Goal: Transaction & Acquisition: Purchase product/service

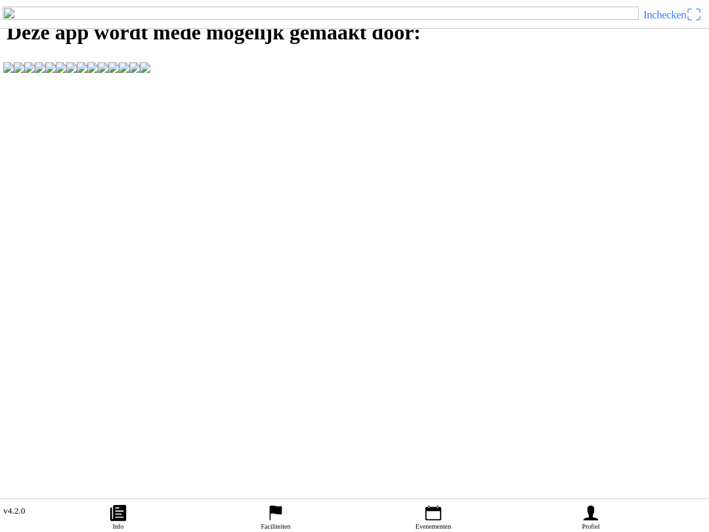
click at [531, 509] on icon "person" at bounding box center [591, 513] width 20 height 20
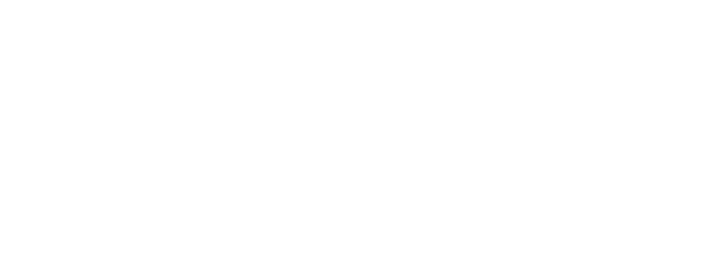
type input "[EMAIL_ADDRESS][DOMAIN_NAME]"
click at [531, 104] on span "Volgende" at bounding box center [354, 90] width 685 height 30
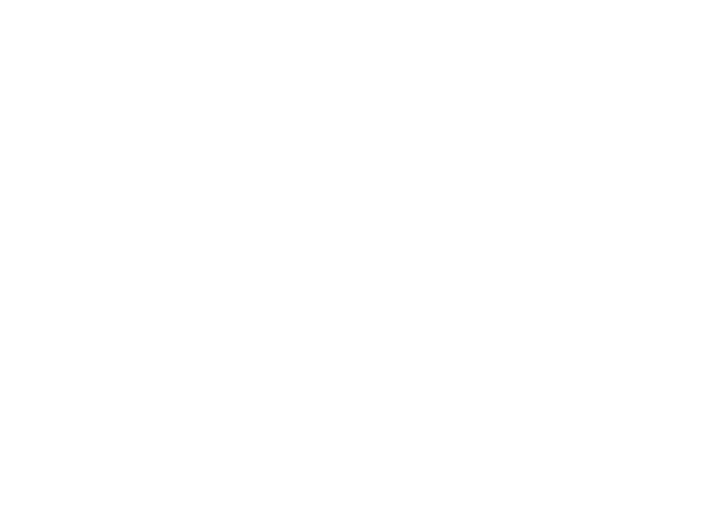
click at [528, 150] on div "Inloggen als tijnlangens84@gmail.com Inloggen met een ander email adres Wachtwo…" at bounding box center [354, 89] width 709 height 122
click at [531, 150] on div "Inloggen als tijnlangens84@gmail.com Inloggen met een ander email adres Wachtwo…" at bounding box center [354, 89] width 709 height 122
click at [531, 100] on div "Inloggen met een ander email adres" at bounding box center [356, 86] width 693 height 28
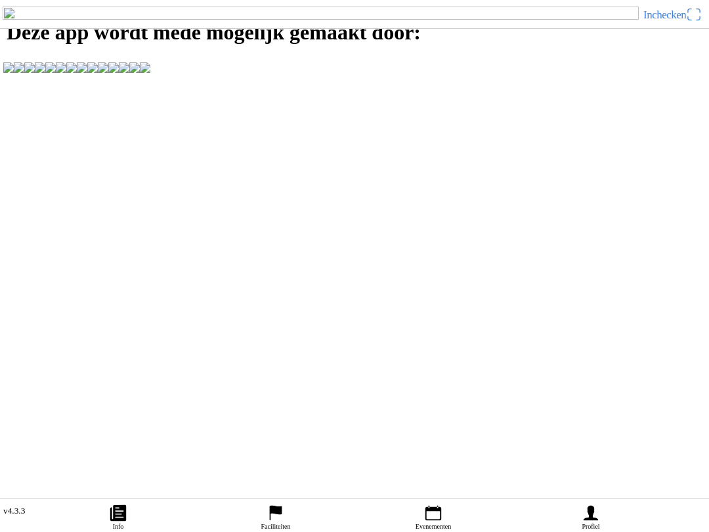
click at [597, 509] on icon "person" at bounding box center [591, 513] width 20 height 20
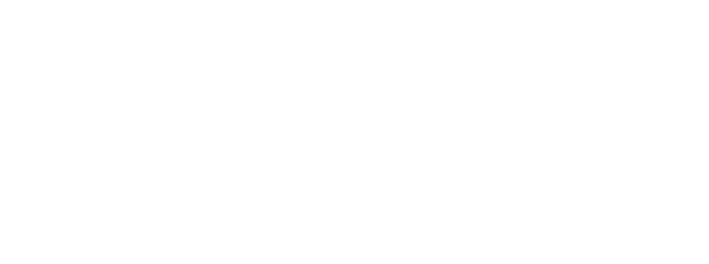
click at [465, 129] on span "Een account aanmaken" at bounding box center [354, 114] width 685 height 30
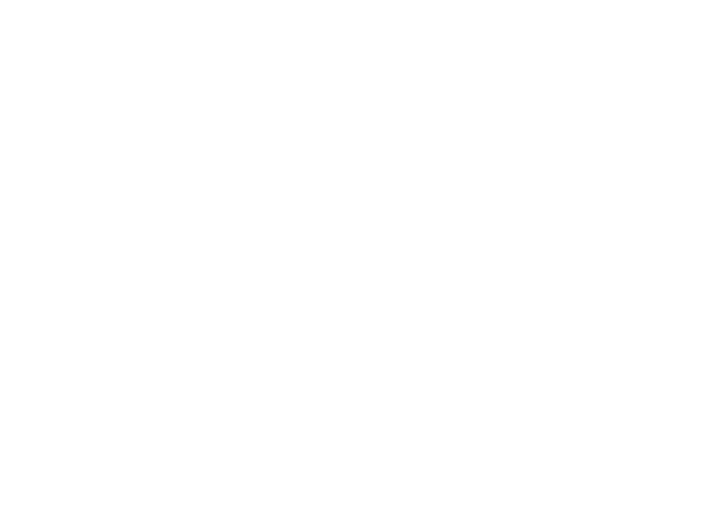
click at [23, 47] on div "Geslacht Man Vrouw Nationaliteit Afghanistan Åland Islands Albania Algeria Amer…" at bounding box center [354, 215] width 709 height 430
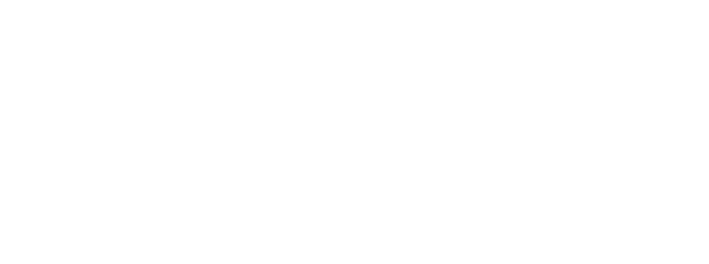
scroll to position [119, 0]
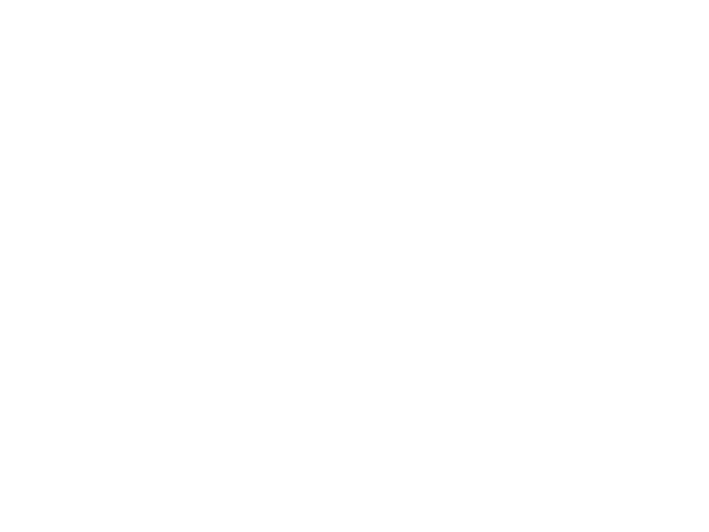
click at [245, 311] on span "Terug naar inloggen" at bounding box center [354, 297] width 685 height 30
click at [48, 72] on input "email" at bounding box center [356, 60] width 693 height 24
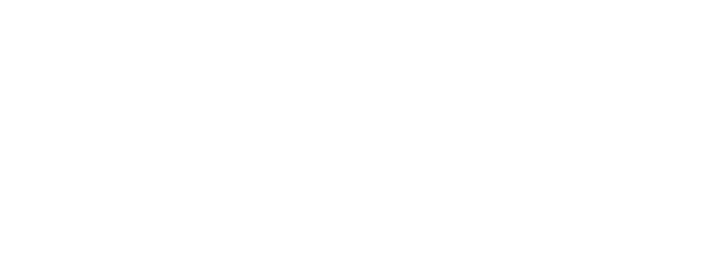
type input "[EMAIL_ADDRESS][DOMAIN_NAME]"
click at [502, 104] on span "Volgende" at bounding box center [354, 90] width 685 height 30
click at [0, 0] on slot "Wachtwoord vergeten?" at bounding box center [0, 0] width 0 height 0
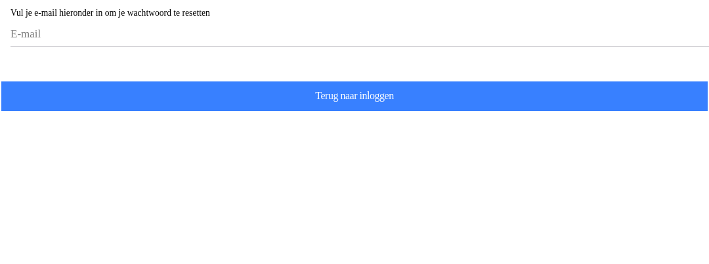
scroll to position [1, 0]
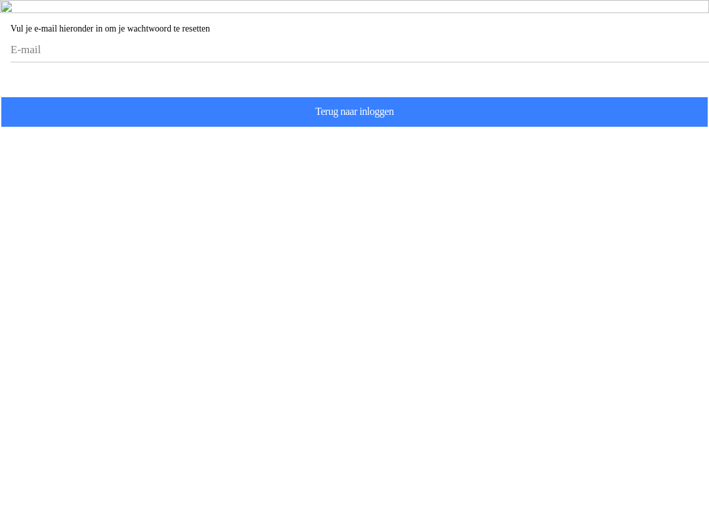
click at [60, 62] on input "email" at bounding box center [356, 50] width 693 height 24
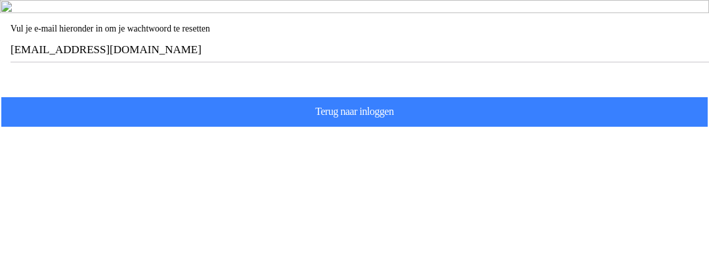
type input "[EMAIL_ADDRESS][DOMAIN_NAME]"
click at [135, 94] on span "Volgende" at bounding box center [354, 80] width 685 height 30
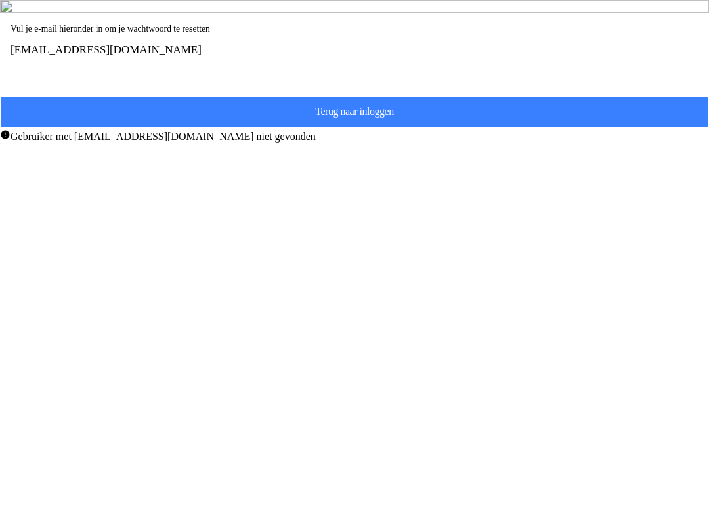
click at [528, 127] on span "Terug naar inloggen" at bounding box center [354, 112] width 685 height 30
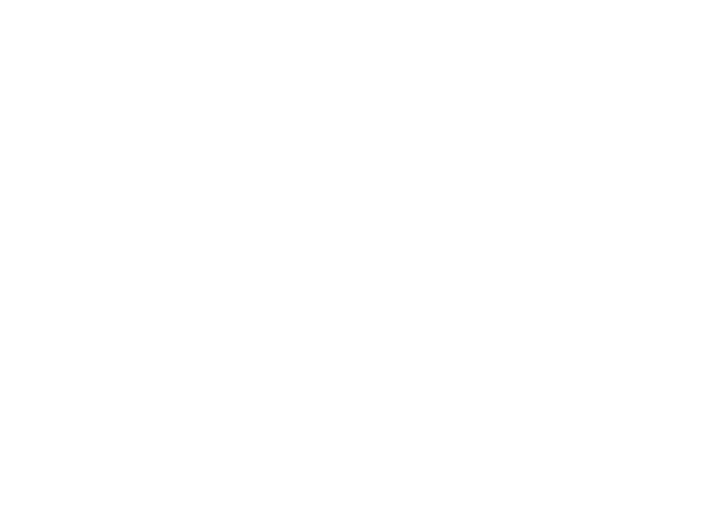
click at [515, 136] on span "Een account aanmaken" at bounding box center [354, 122] width 685 height 30
click at [34, 70] on button "button" at bounding box center [359, 56] width 698 height 28
click at [26, 127] on input "text" at bounding box center [356, 114] width 693 height 26
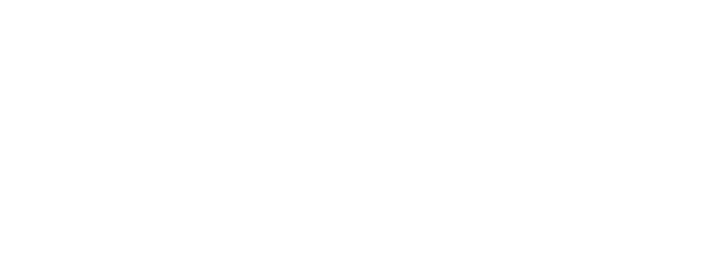
type input "tijn"
click at [32, 156] on input "text" at bounding box center [356, 143] width 693 height 26
type input "langm"
click at [31, 127] on input "tijn" at bounding box center [356, 114] width 693 height 26
type input "t"
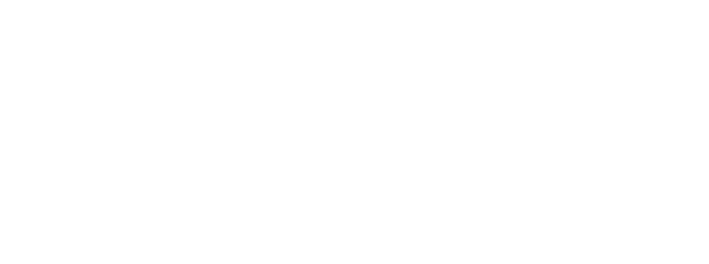
type input "Tijn"
click at [30, 156] on input "langm" at bounding box center [356, 143] width 693 height 26
type input "l"
type input "Langens"
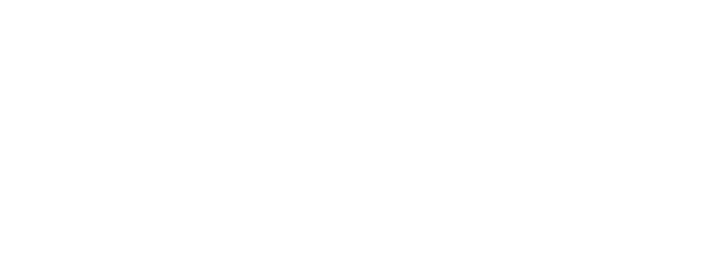
click at [37, 133] on input "email" at bounding box center [356, 119] width 693 height 26
type input "[EMAIL_ADDRESS][DOMAIN_NAME]"
click at [41, 128] on input "email" at bounding box center [356, 115] width 693 height 26
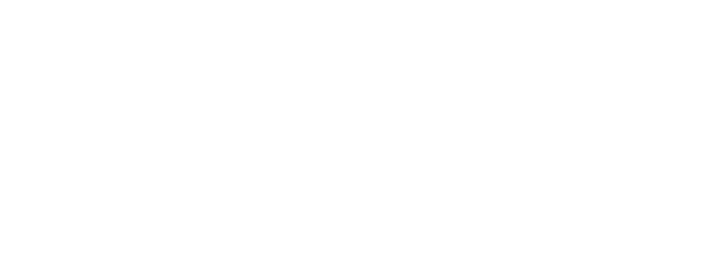
type input "[EMAIL_ADDRESS][DOMAIN_NAME]"
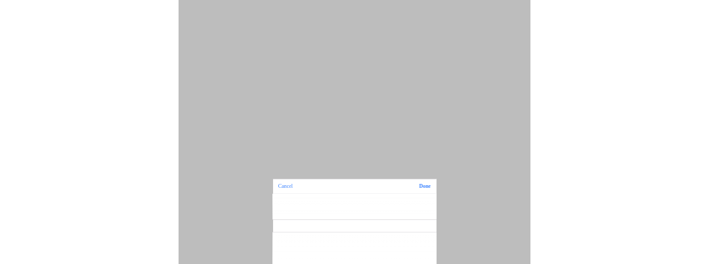
scroll to position [119, 0]
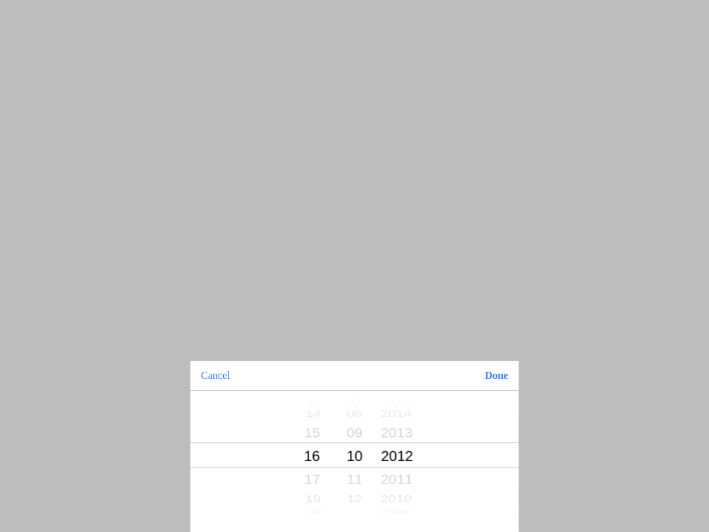
click at [500, 371] on button "Done" at bounding box center [496, 375] width 45 height 29
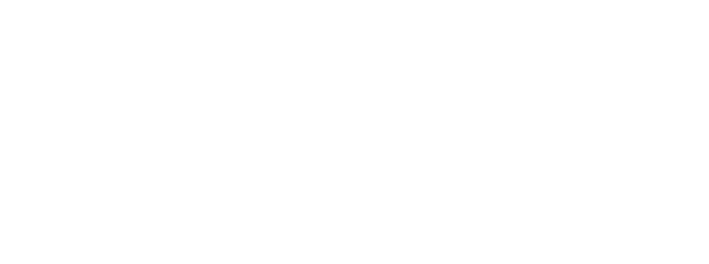
scroll to position [303, 0]
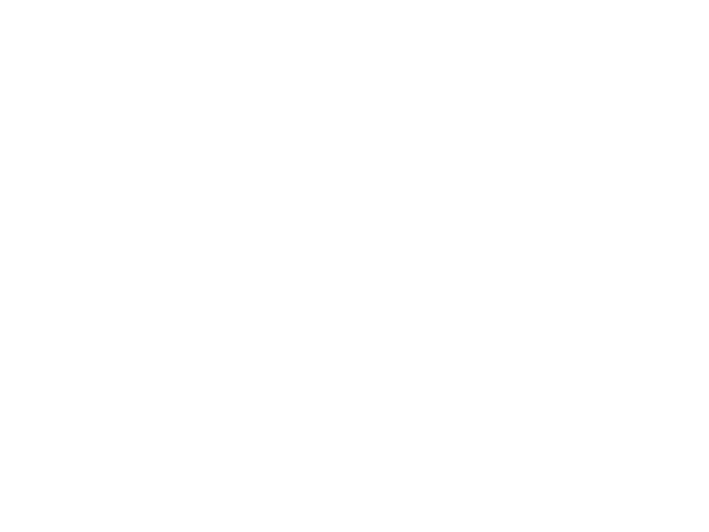
click at [201, 291] on span "Terug naar inloggen" at bounding box center [354, 277] width 685 height 30
click at [43, 72] on input "email" at bounding box center [356, 60] width 693 height 24
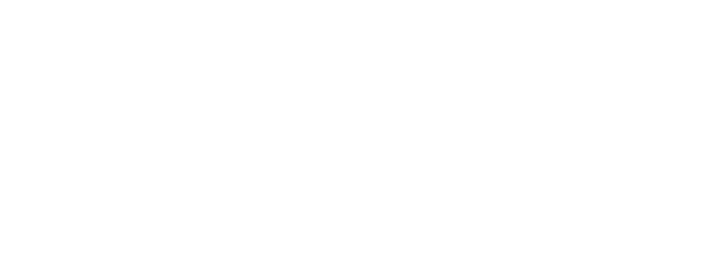
type input "[EMAIL_ADDRESS][DOMAIN_NAME]"
click at [88, 104] on span "Volgende" at bounding box center [354, 90] width 685 height 30
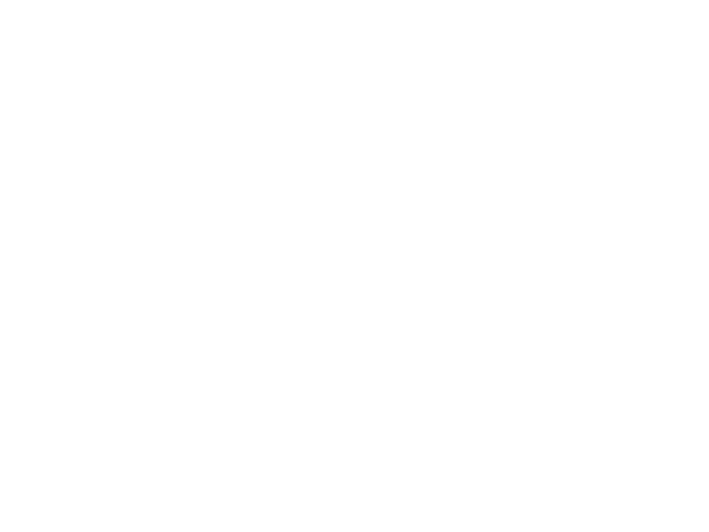
scroll to position [37, 0]
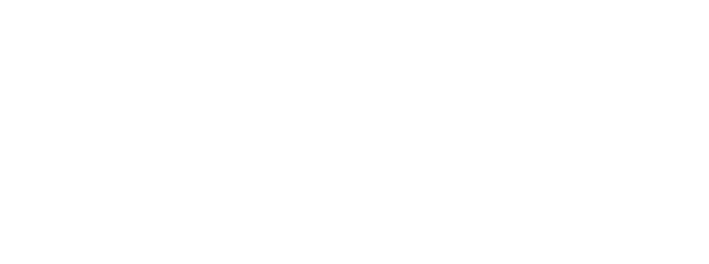
click at [0, 0] on slot "Wachtwoord vergeten?" at bounding box center [0, 0] width 0 height 0
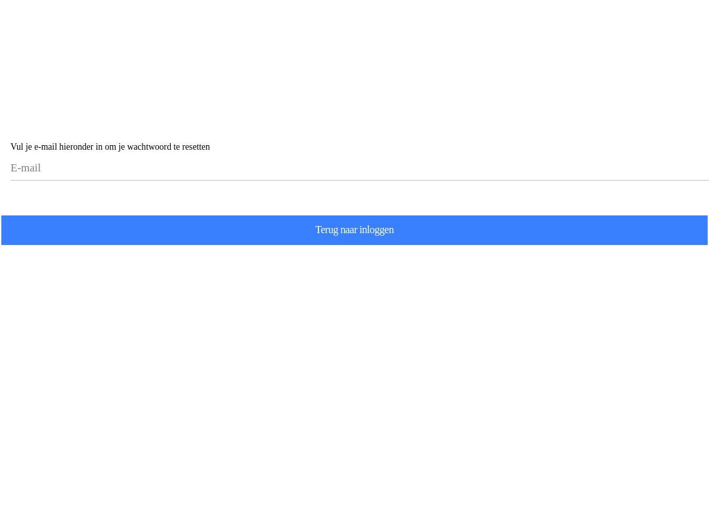
scroll to position [1, 0]
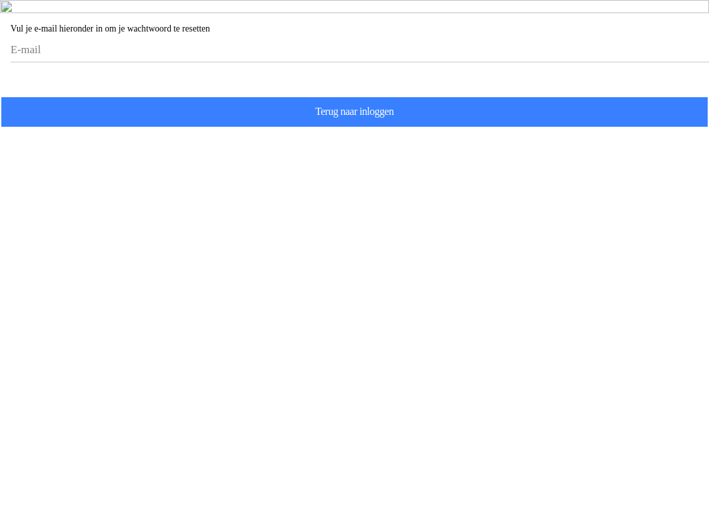
click at [72, 62] on input "email" at bounding box center [356, 50] width 693 height 24
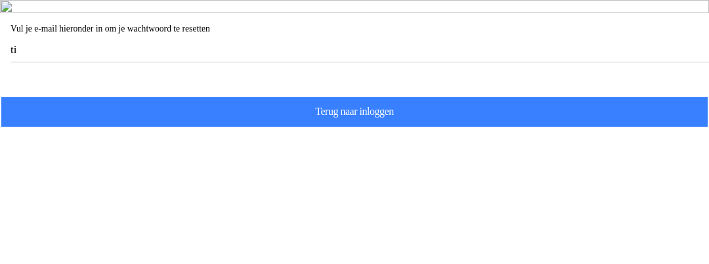
type input "t"
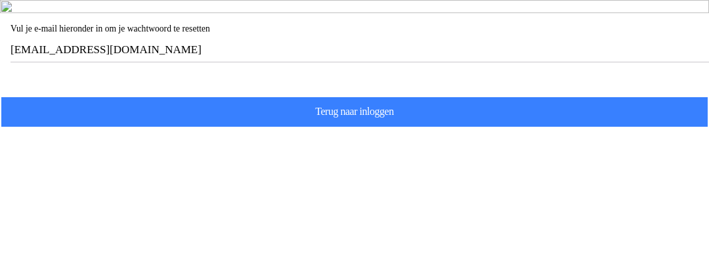
type input "[EMAIL_ADDRESS][DOMAIN_NAME]"
click at [73, 94] on span "Volgende" at bounding box center [354, 80] width 685 height 30
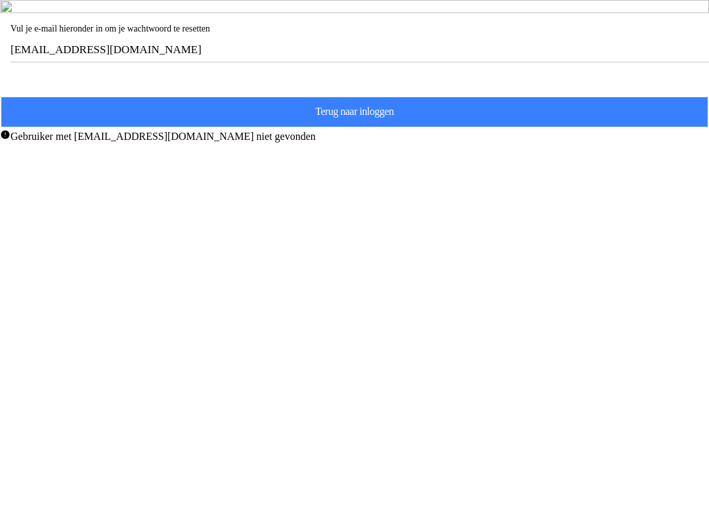
click at [66, 127] on span "Terug naar inloggen" at bounding box center [354, 112] width 685 height 30
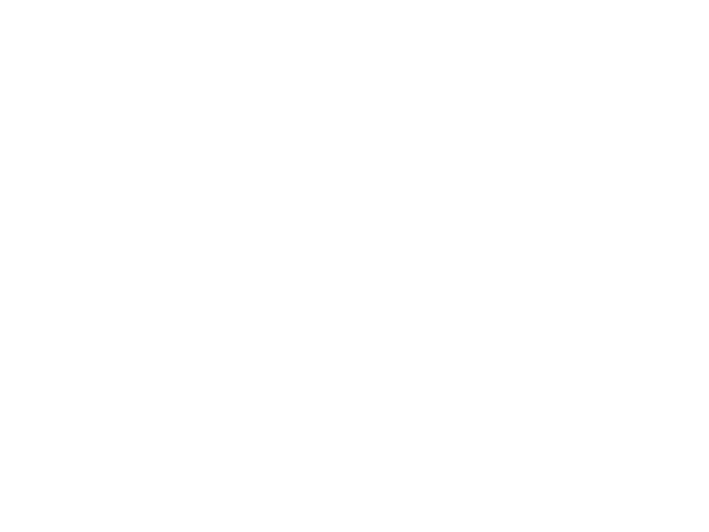
click at [523, 136] on span "Een account aanmaken" at bounding box center [354, 122] width 685 height 30
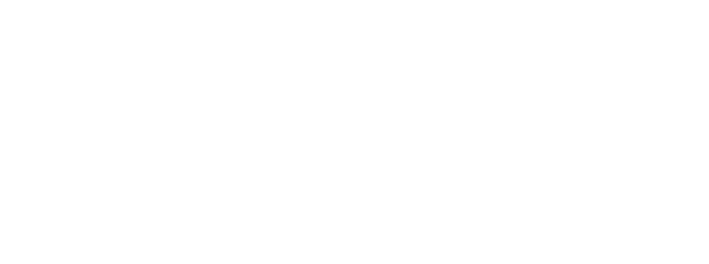
scroll to position [19, 0]
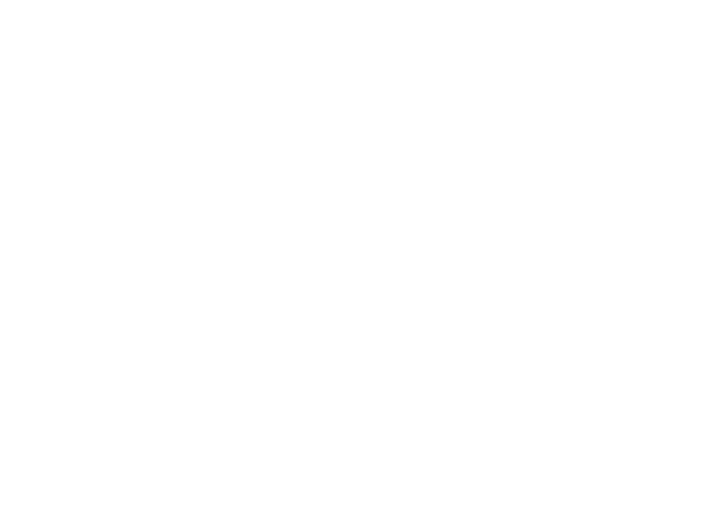
click at [41, 51] on button "button" at bounding box center [359, 37] width 698 height 28
click at [32, 108] on input "text" at bounding box center [356, 95] width 693 height 26
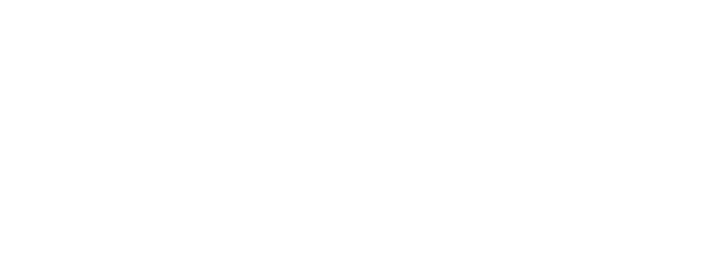
type input "Tijn"
click at [33, 137] on input "text" at bounding box center [356, 124] width 693 height 26
type input "Langens"
click at [31, 166] on input "email" at bounding box center [356, 153] width 693 height 26
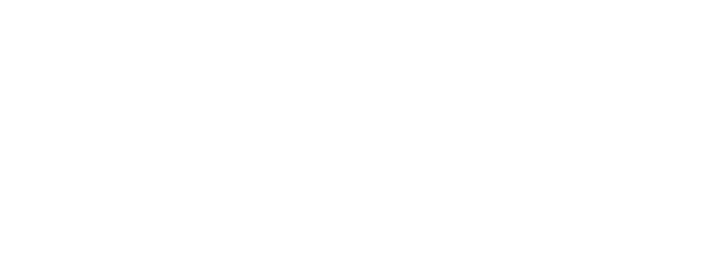
type input "[EMAIL_ADDRESS][DOMAIN_NAME]"
click at [39, 123] on input "email" at bounding box center [356, 110] width 693 height 26
type input "[EMAIL_ADDRESS][DOMAIN_NAME]"
click at [31, 63] on button "button" at bounding box center [359, 49] width 698 height 28
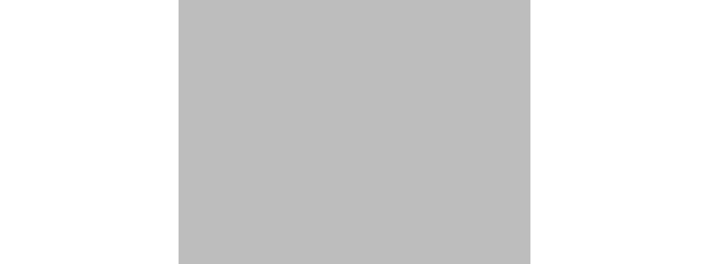
scroll to position [119, 0]
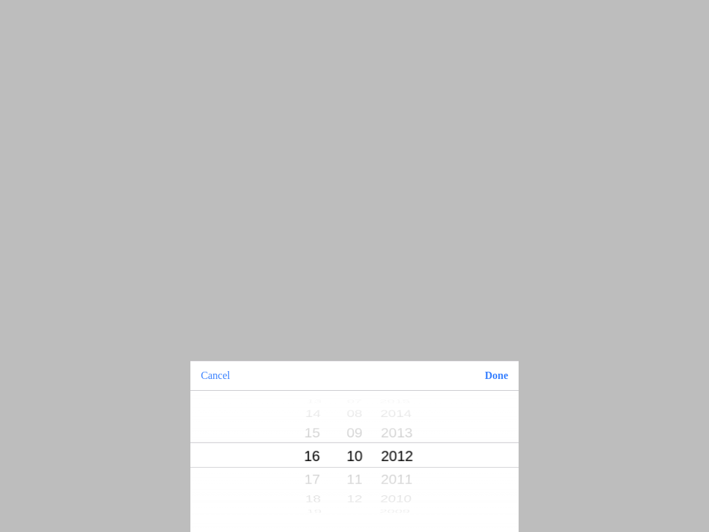
click at [498, 379] on button "Done" at bounding box center [496, 375] width 45 height 29
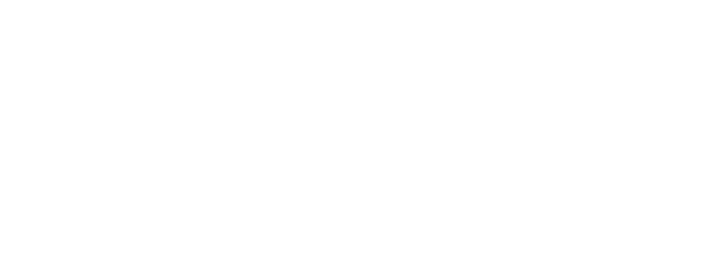
scroll to position [282, 0]
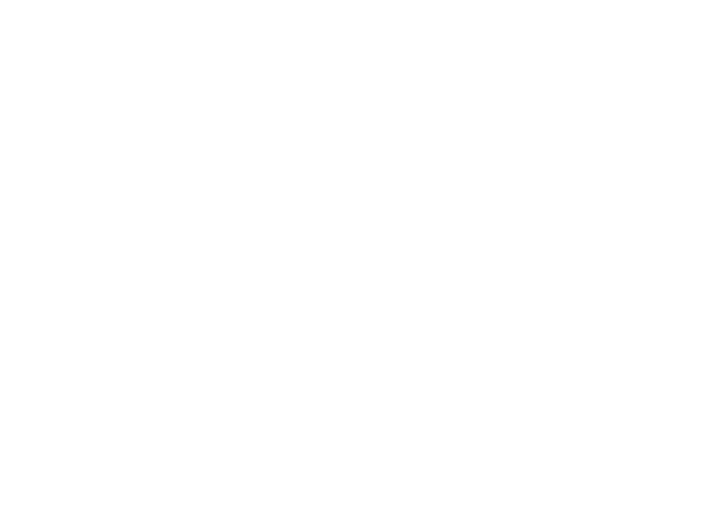
scroll to position [119, 0]
click at [28, 292] on form "Geslacht Man Vrouw Tijn Langens tijnlangens84@gmail.com tijnlangens84@gmail.com…" at bounding box center [354, 94] width 709 height 396
click at [24, 292] on form "Geslacht Man Vrouw Tijn Langens tijnlangens84@gmail.com tijnlangens84@gmail.com…" at bounding box center [354, 94] width 709 height 396
click at [9, 257] on icon "alert" at bounding box center [5, 252] width 9 height 9
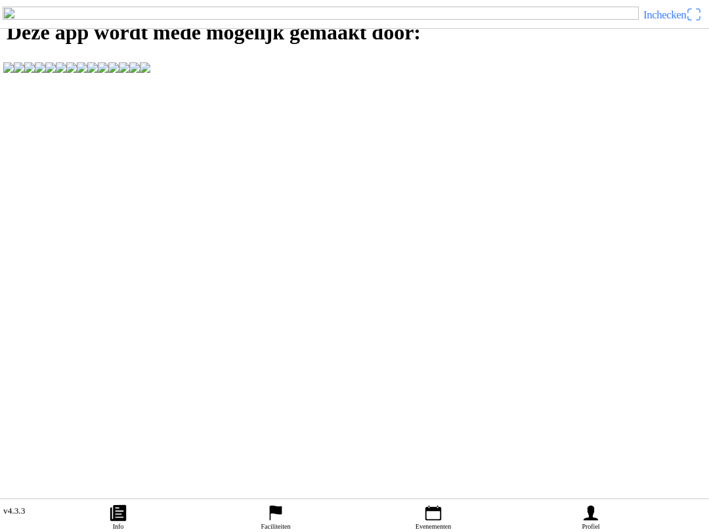
click at [592, 510] on icon "person" at bounding box center [590, 512] width 14 height 15
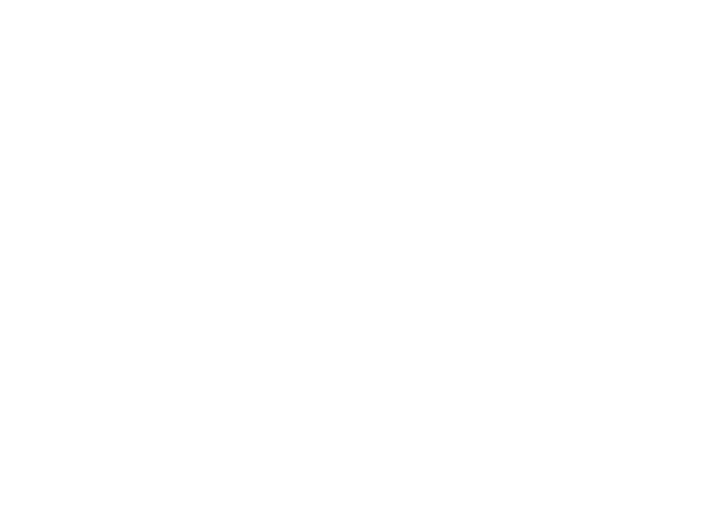
scroll to position [8, 0]
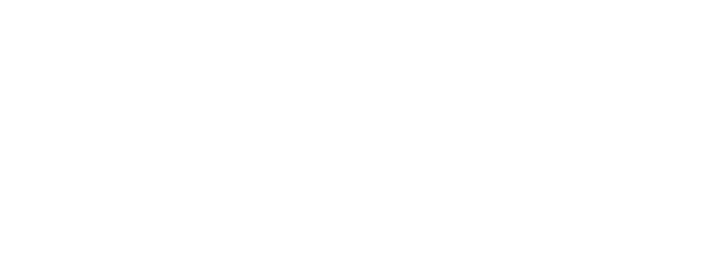
click at [0, 0] on slot "Wachtwoord vergeten?" at bounding box center [0, 0] width 0 height 0
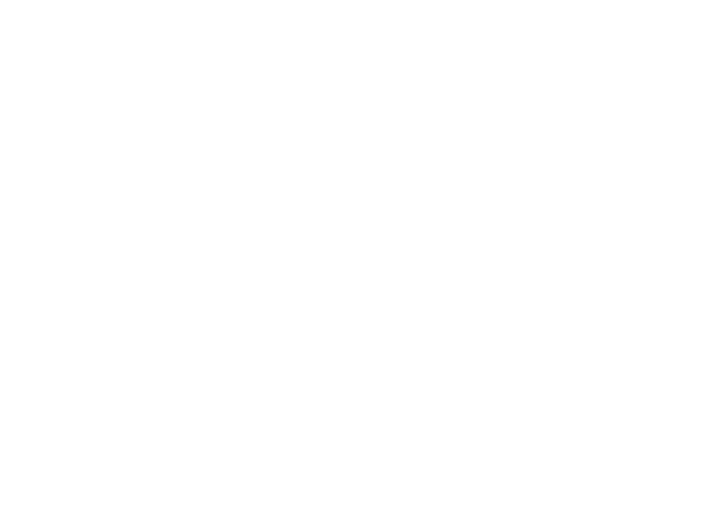
scroll to position [1, 0]
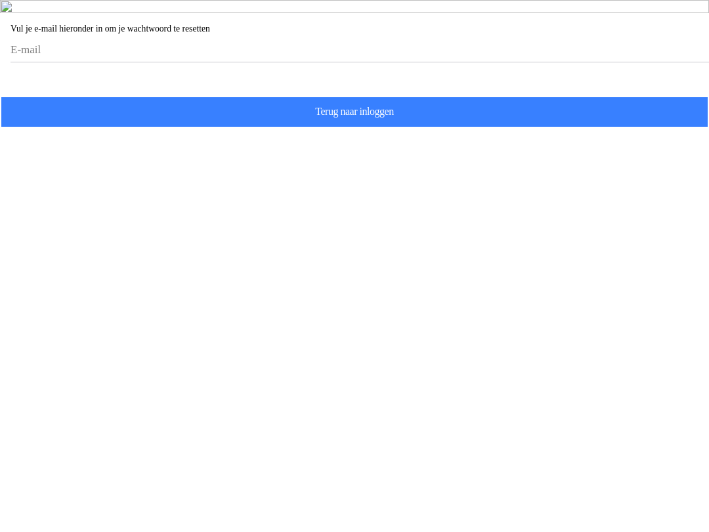
click at [466, 62] on input "email" at bounding box center [356, 50] width 693 height 24
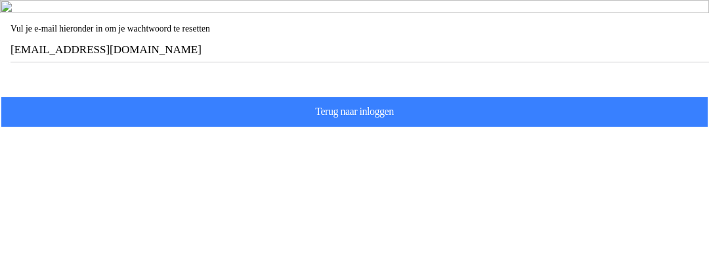
type input "[EMAIL_ADDRESS][DOMAIN_NAME]"
click at [45, 94] on span "Volgende" at bounding box center [354, 80] width 685 height 30
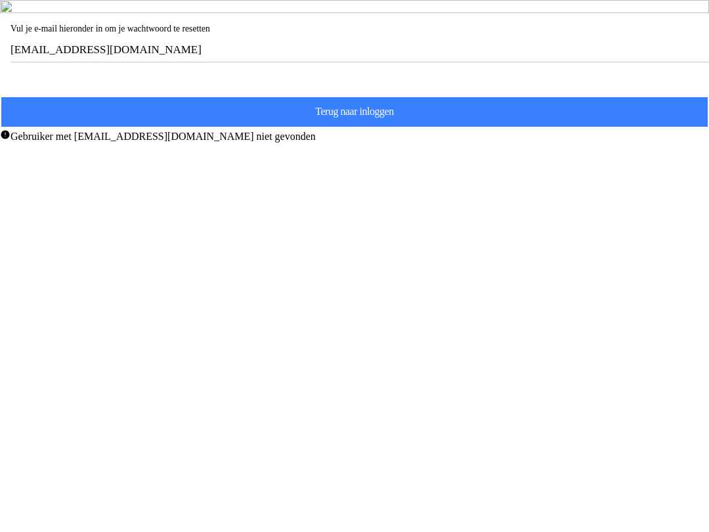
click at [558, 127] on span "Terug naar inloggen" at bounding box center [354, 112] width 685 height 30
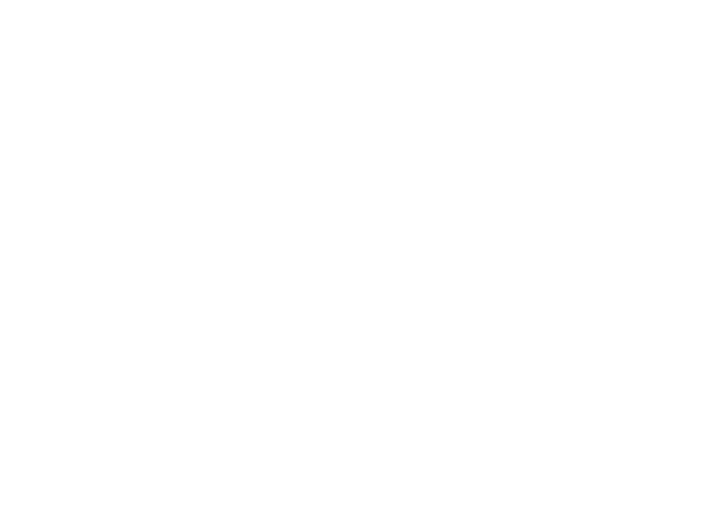
click at [563, 164] on div "Een account aanmaken Terug naar app Wachtwoord vergeten? Verificatiemail opnieu…" at bounding box center [354, 135] width 709 height 57
click at [0, 0] on slot "Terug naar app" at bounding box center [0, 0] width 0 height 0
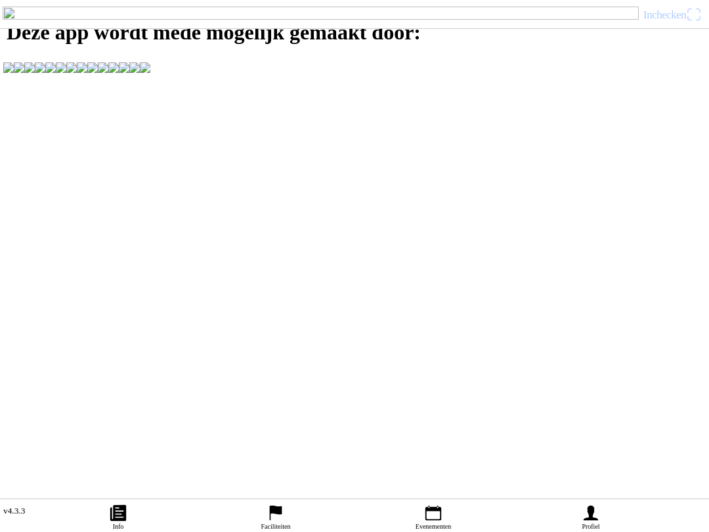
click at [674, 21] on span "Inchecken" at bounding box center [664, 15] width 43 height 12
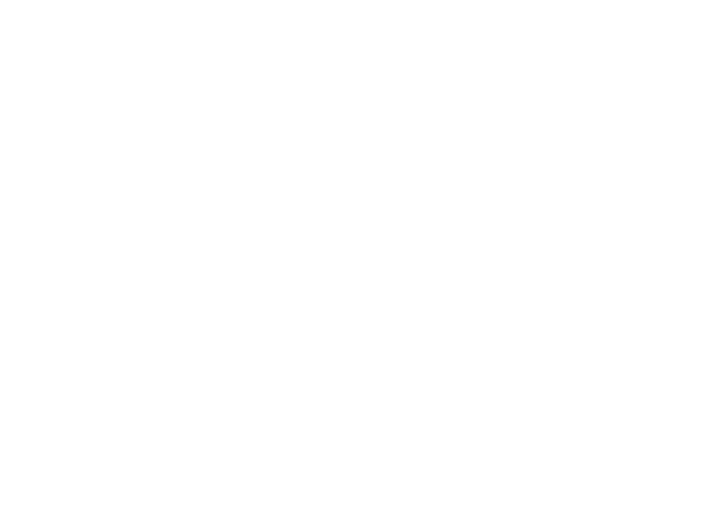
click at [0, 0] on slot "Verificatiemail opnieuw versturen" at bounding box center [0, 0] width 0 height 0
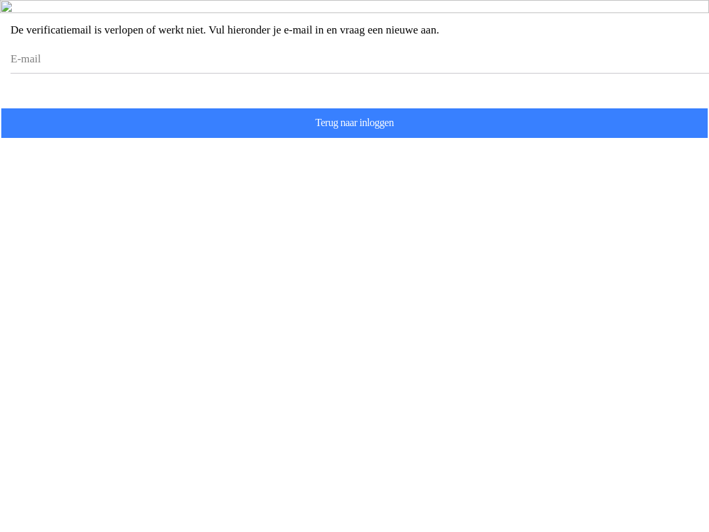
click at [50, 72] on input "email" at bounding box center [356, 59] width 693 height 26
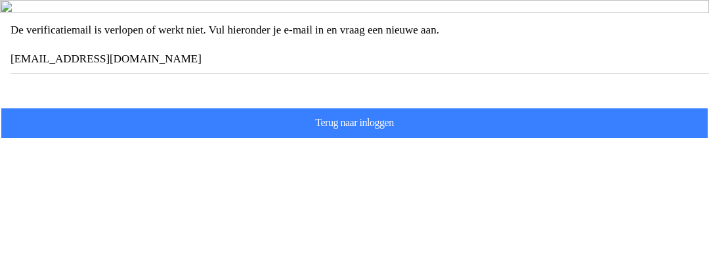
type input "[EMAIL_ADDRESS][DOMAIN_NAME]"
click at [56, 106] on span "Verificatiemail opnieuw versturen" at bounding box center [354, 91] width 685 height 30
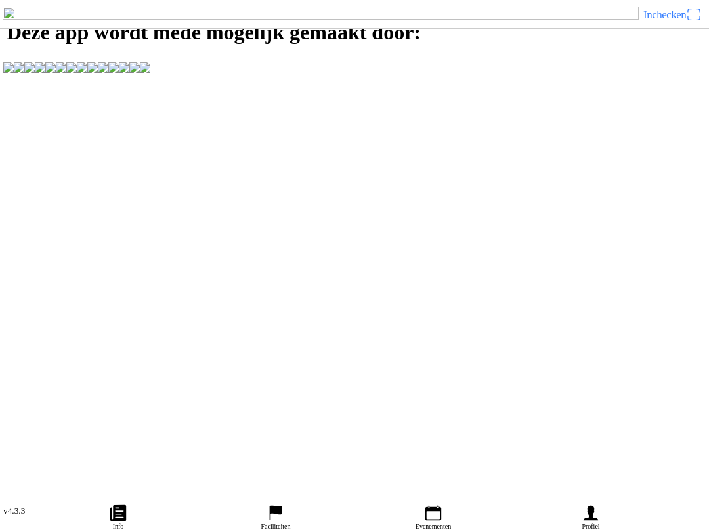
click at [595, 522] on ion-label "Profiel" at bounding box center [590, 525] width 18 height 7
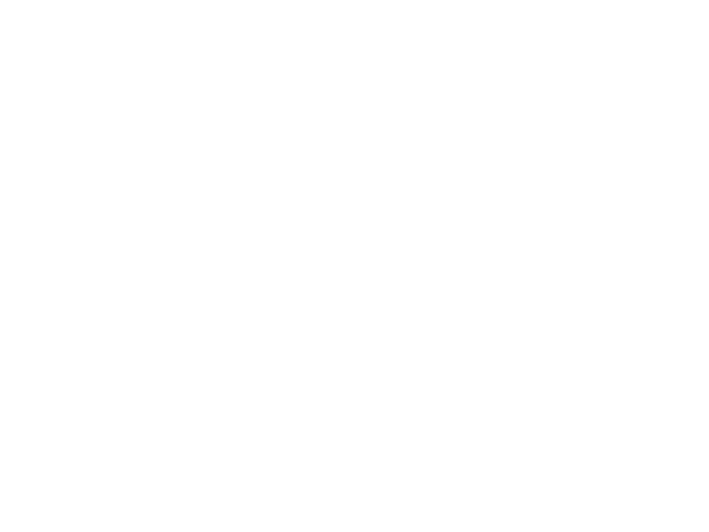
scroll to position [8, 0]
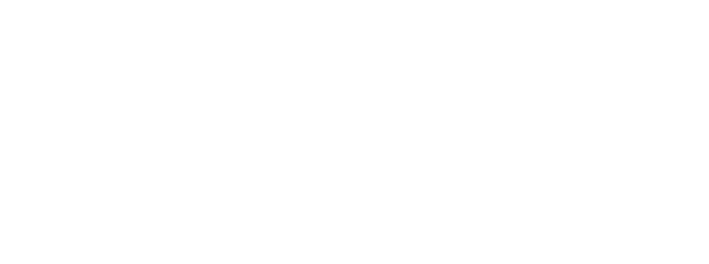
type input "t"
type input "[EMAIL_ADDRESS][DOMAIN_NAME]"
click at [66, 96] on span "Volgende" at bounding box center [354, 82] width 685 height 30
click at [539, 144] on span "button" at bounding box center [354, 130] width 685 height 30
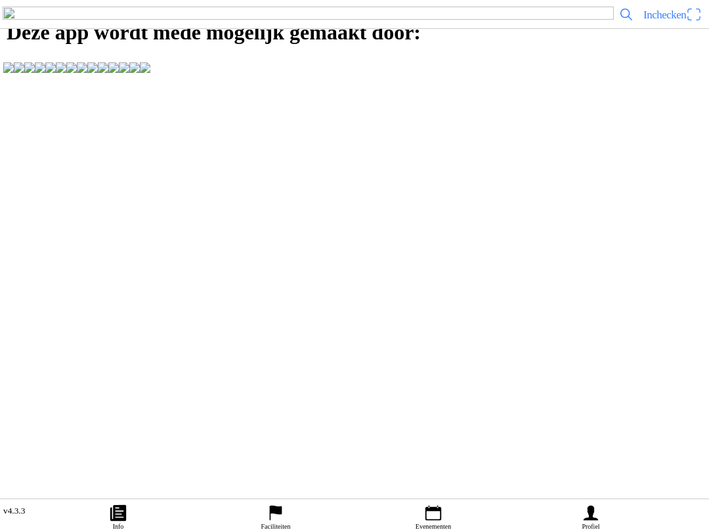
click at [592, 522] on ion-label "Profiel" at bounding box center [590, 525] width 18 height 7
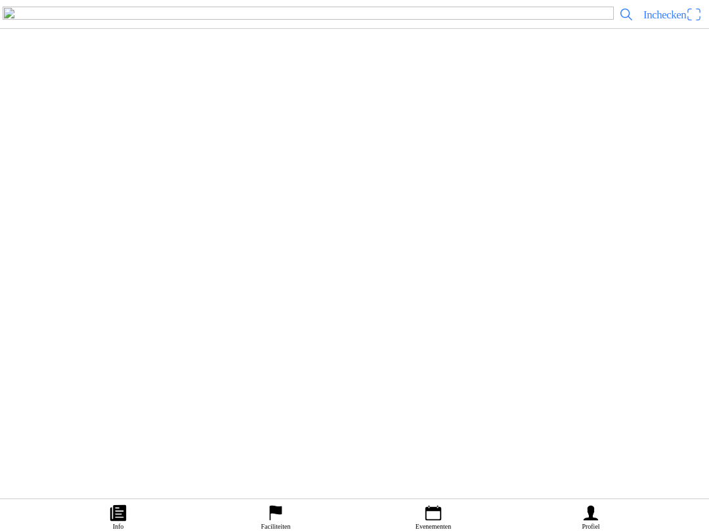
click at [447, 509] on link "Evenementen" at bounding box center [432, 515] width 157 height 33
click at [0, 0] on slot "COMPETITIES" at bounding box center [0, 0] width 0 height 0
click at [379, 160] on div "zo 2 nov. - 07:30 Maiscross serie: Handel, Boekel, Volkel en Veghel Off-Road Cl…" at bounding box center [381, 126] width 646 height 70
click at [430, 440] on div at bounding box center [354, 380] width 709 height 219
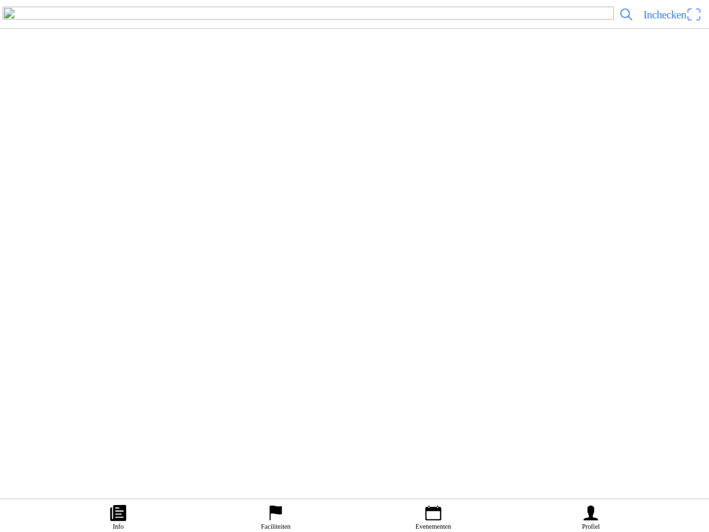
scroll to position [0, 0]
click at [72, 298] on span "Koop een ticket" at bounding box center [40, 289] width 62 height 18
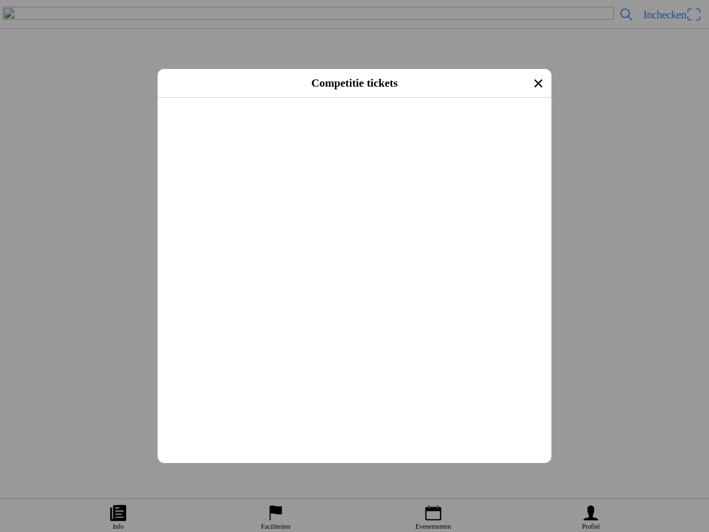
scroll to position [153, 0]
click at [530, 304] on button "button" at bounding box center [359, 287] width 383 height 34
click at [532, 204] on button "button" at bounding box center [359, 179] width 383 height 50
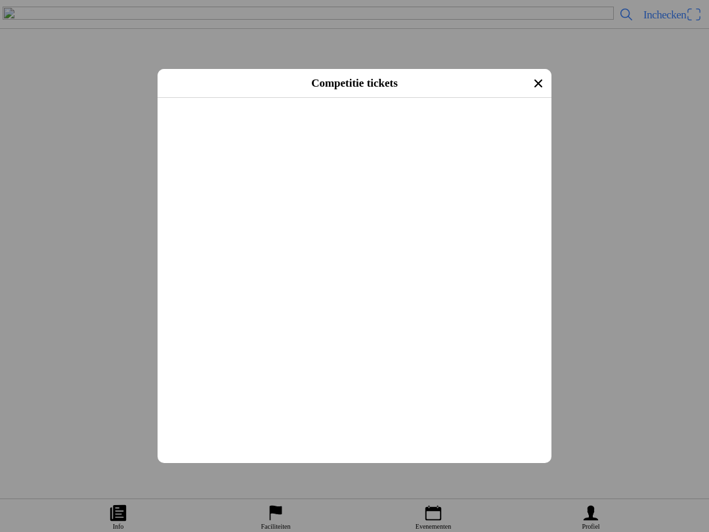
click at [531, 158] on button "button" at bounding box center [359, 141] width 383 height 34
click at [533, 50] on button "button" at bounding box center [359, 33] width 383 height 34
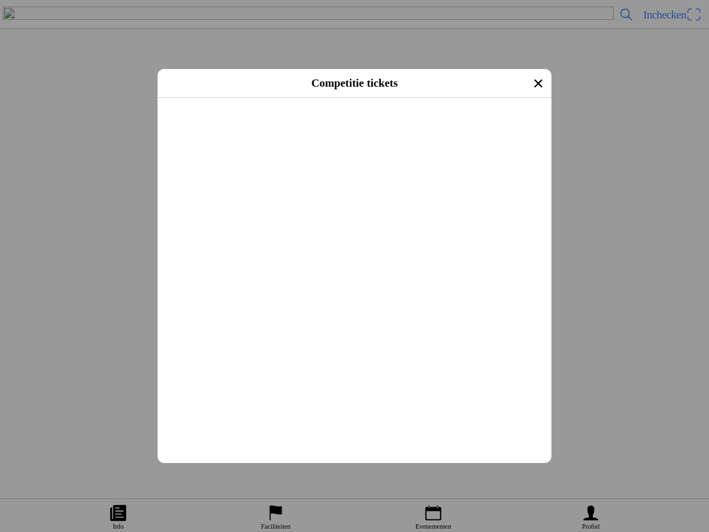
scroll to position [2410, 0]
click at [403, 130] on span "Volgende" at bounding box center [354, 115] width 370 height 30
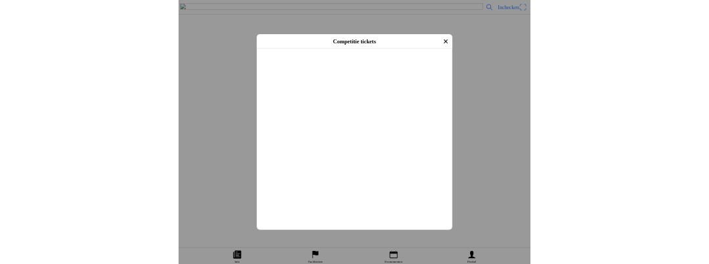
scroll to position [178, 0]
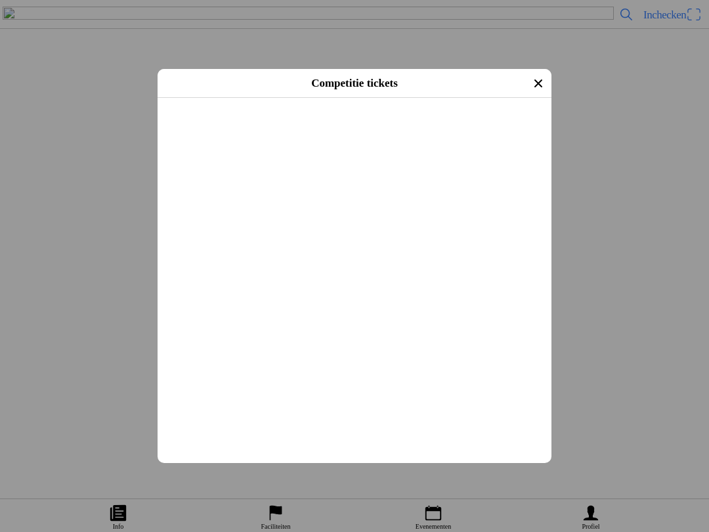
click at [188, 219] on div "Mobiel nummer" at bounding box center [357, 206] width 378 height 44
click at [245, 228] on input "text" at bounding box center [357, 216] width 378 height 24
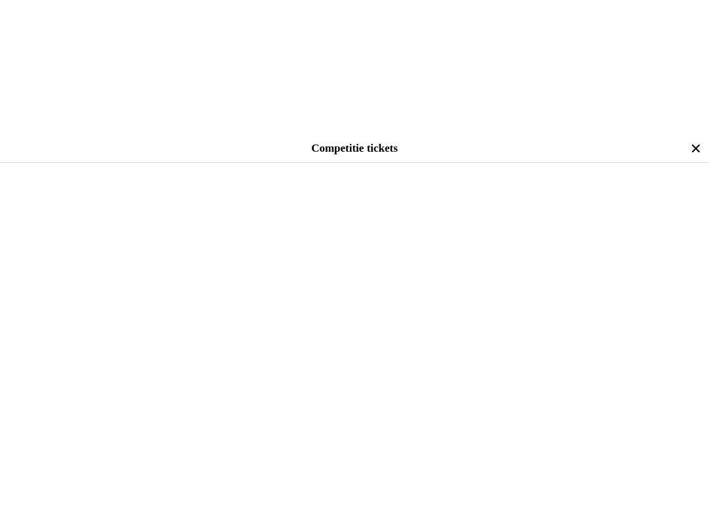
scroll to position [276, 0]
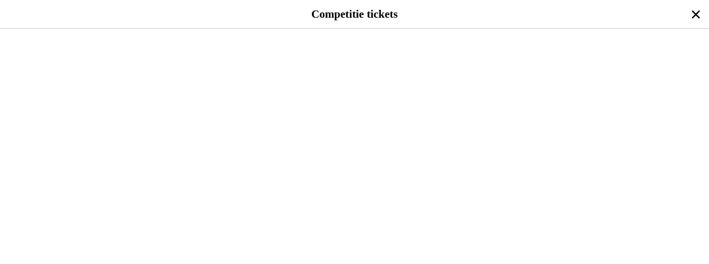
type input "0647827757"
click at [86, 152] on button "button" at bounding box center [359, 129] width 698 height 46
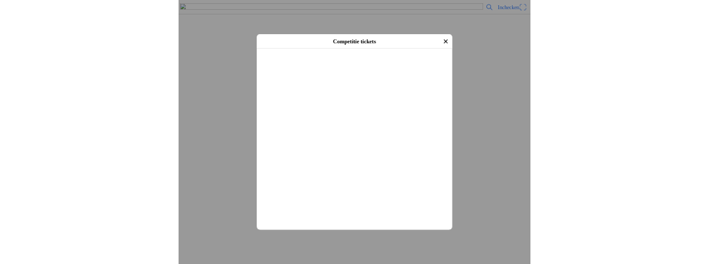
scroll to position [278, 0]
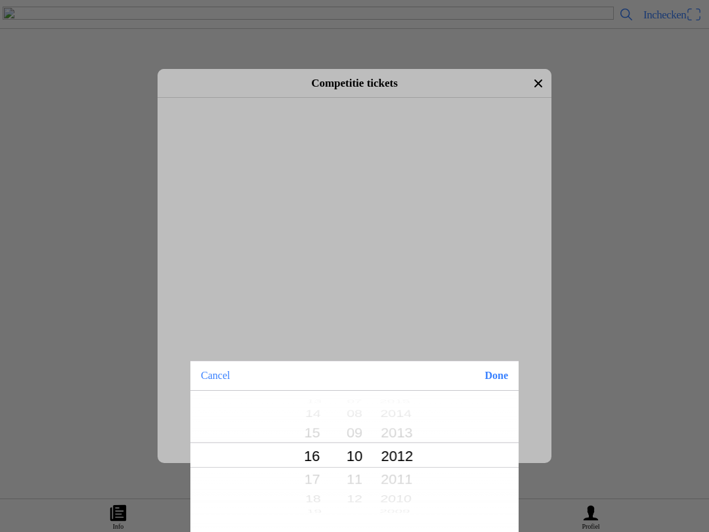
click at [494, 375] on button "Done" at bounding box center [496, 375] width 45 height 29
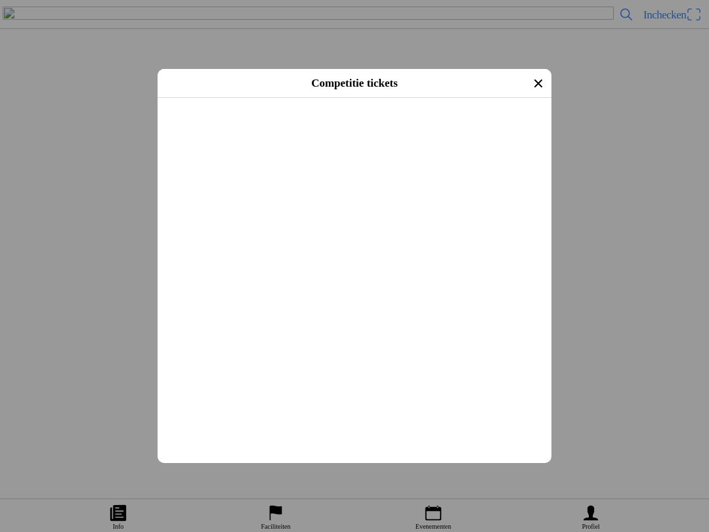
click at [283, 263] on input "text" at bounding box center [357, 252] width 378 height 24
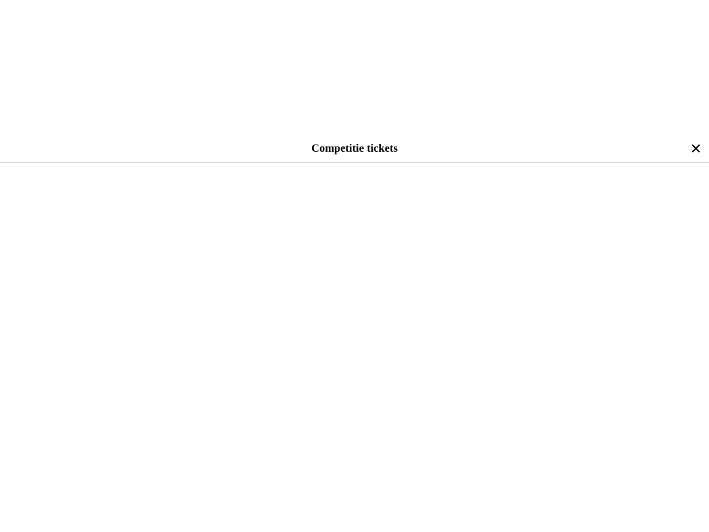
scroll to position [493, 0]
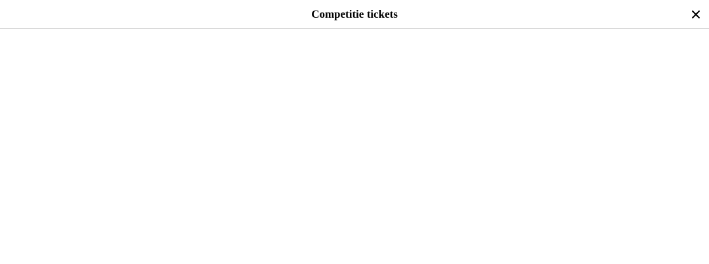
type input "0451049"
click at [106, 70] on div "Straat + Huisnummer" at bounding box center [356, 48] width 693 height 44
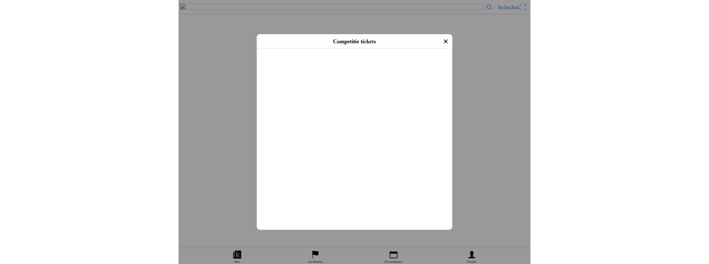
scroll to position [430, 0]
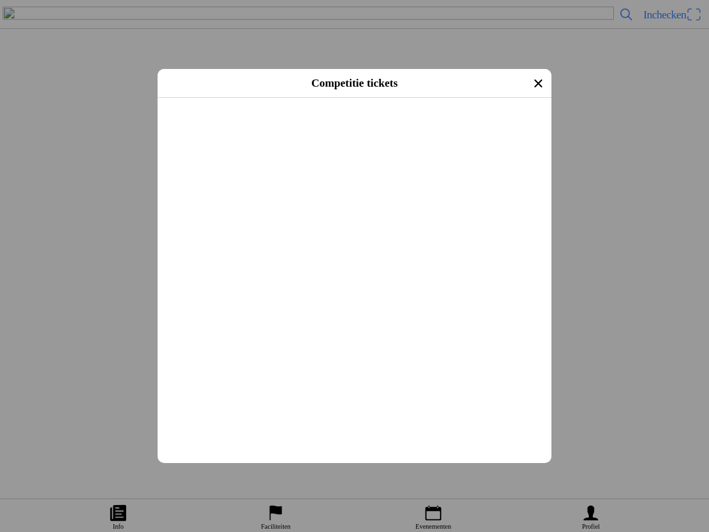
click at [215, 203] on input "text" at bounding box center [357, 191] width 378 height 24
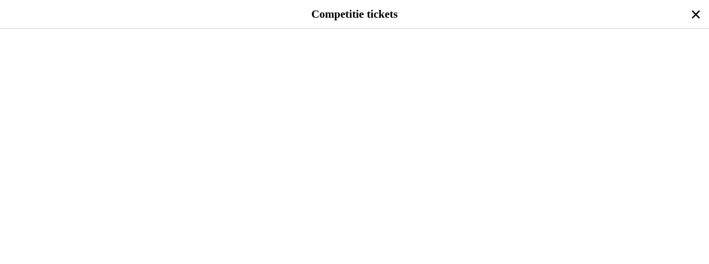
scroll to position [520, 0]
type input "tramstraat 14"
click at [39, 89] on input "text" at bounding box center [356, 77] width 693 height 24
type input "5388GG Nistelrode"
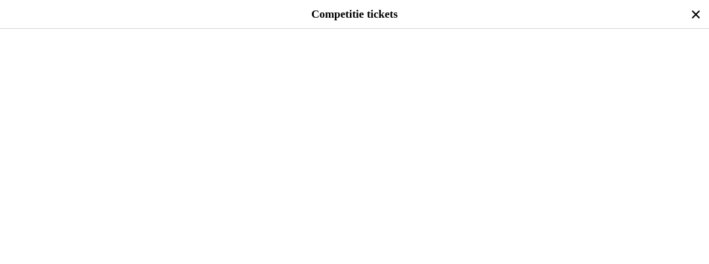
click at [254, 62] on input "text" at bounding box center [356, 51] width 693 height 24
type input "24075"
click at [143, 107] on input "text" at bounding box center [356, 95] width 693 height 24
type input "ktm"
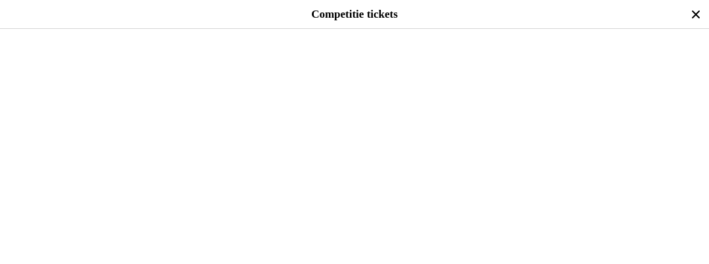
click at [316, 60] on input "text" at bounding box center [356, 48] width 693 height 24
type input "2 takt"
click at [32, 51] on input "text" at bounding box center [356, 40] width 693 height 24
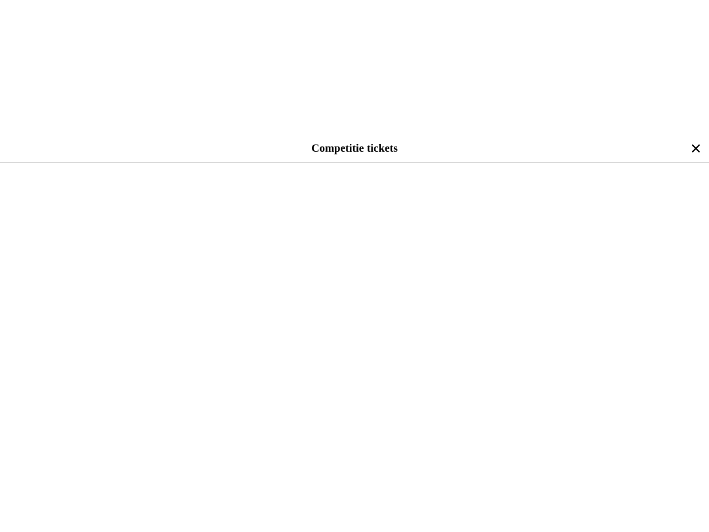
scroll to position [757, 0]
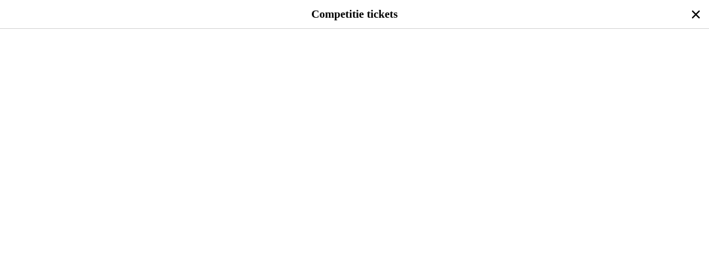
type input "85"
click at [396, 93] on span "Afrekenen" at bounding box center [354, 79] width 685 height 30
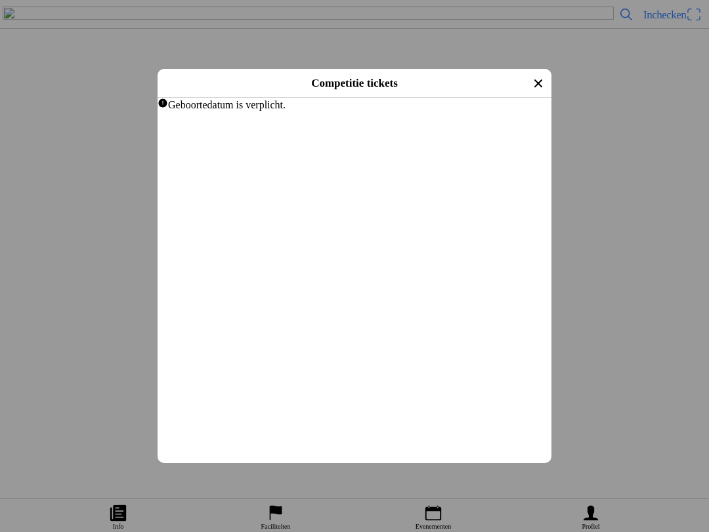
scroll to position [265, 0]
click at [308, 185] on button "button" at bounding box center [359, 163] width 383 height 44
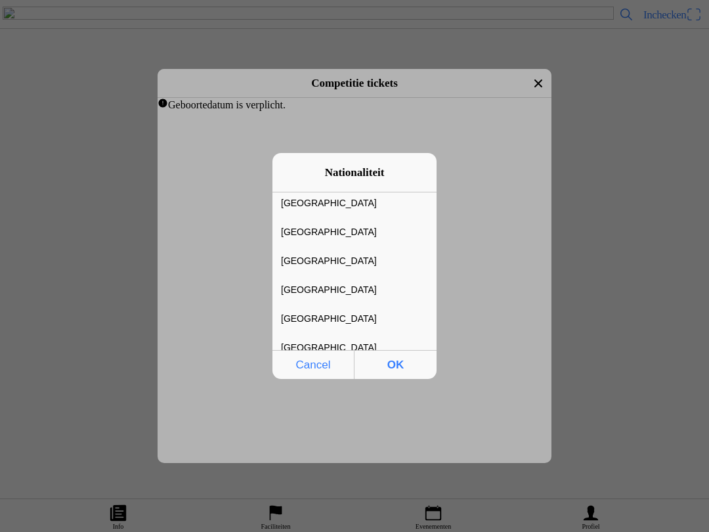
scroll to position [4451, 0]
click at [322, 284] on div "[GEOGRAPHIC_DATA]" at bounding box center [344, 289] width 144 height 28
click at [402, 360] on span "OK" at bounding box center [395, 364] width 74 height 27
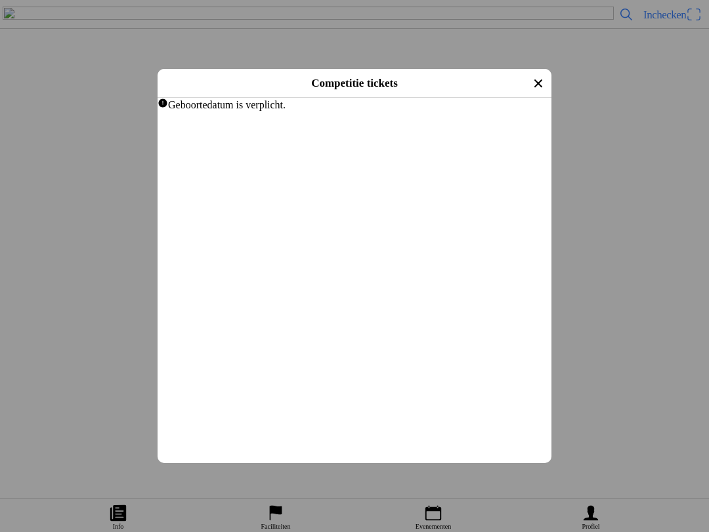
click at [423, 175] on span "Afrekenen" at bounding box center [354, 161] width 370 height 30
click at [227, 297] on button "button" at bounding box center [359, 274] width 383 height 46
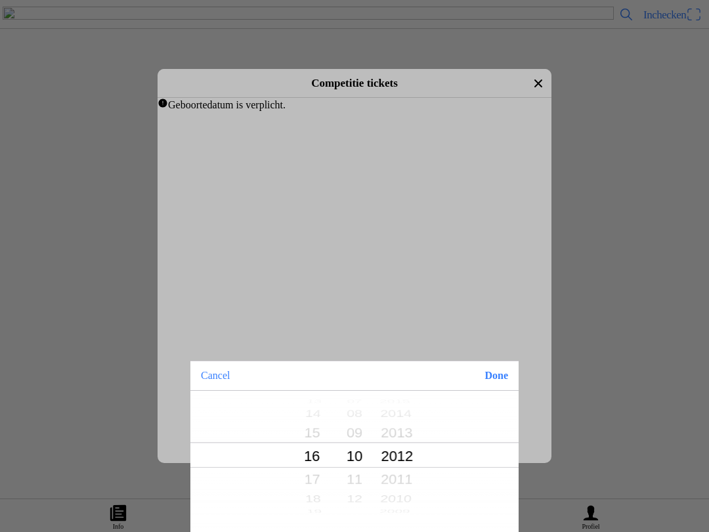
click at [495, 379] on button "Done" at bounding box center [496, 375] width 45 height 29
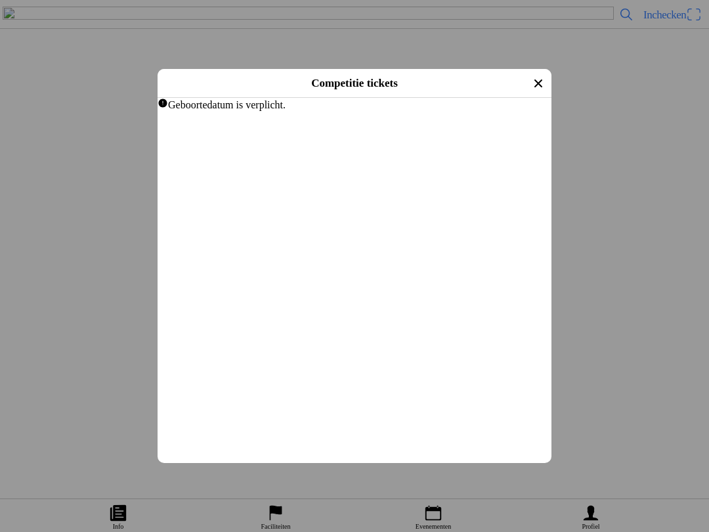
click at [0, 0] on slot "Afrekenen" at bounding box center [0, 0] width 0 height 0
click at [262, 178] on button "button" at bounding box center [359, 155] width 383 height 46
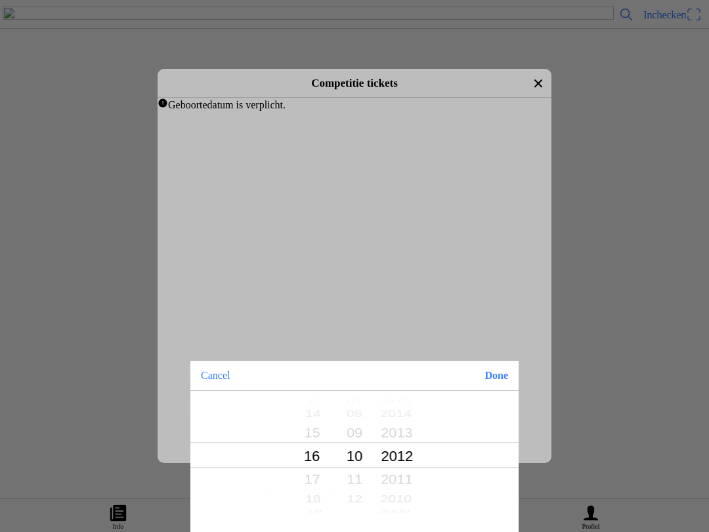
click at [494, 381] on button "Done" at bounding box center [496, 375] width 45 height 29
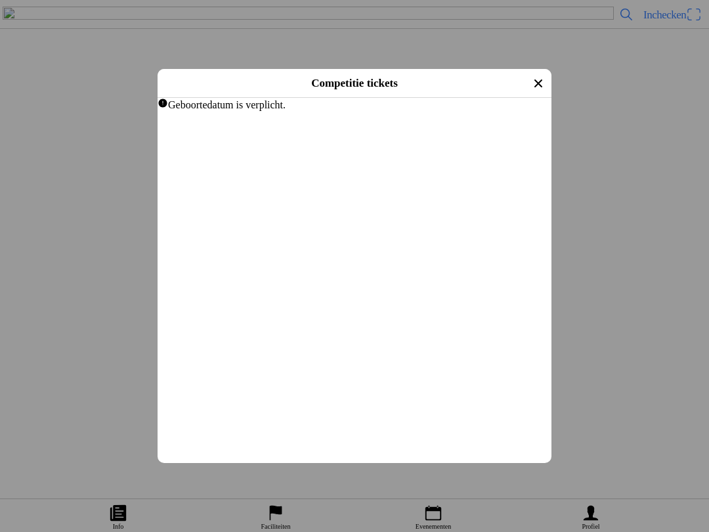
click at [377, 175] on span "Afrekenen" at bounding box center [354, 161] width 370 height 30
click at [226, 178] on button "button" at bounding box center [359, 155] width 383 height 46
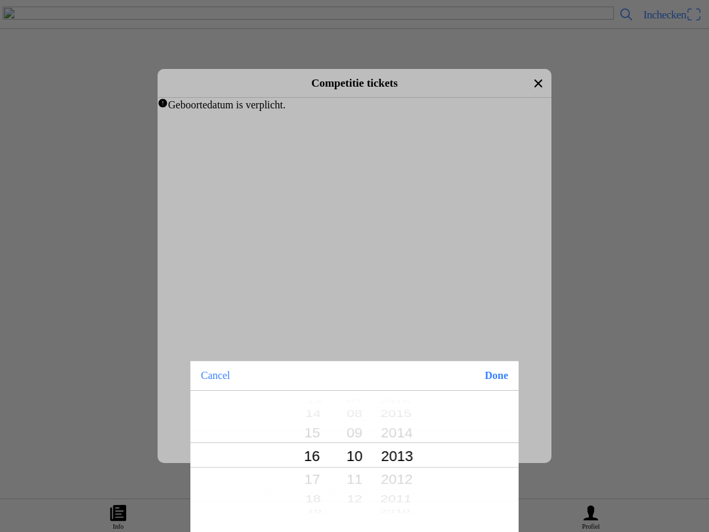
click at [494, 376] on button "Done" at bounding box center [496, 375] width 45 height 29
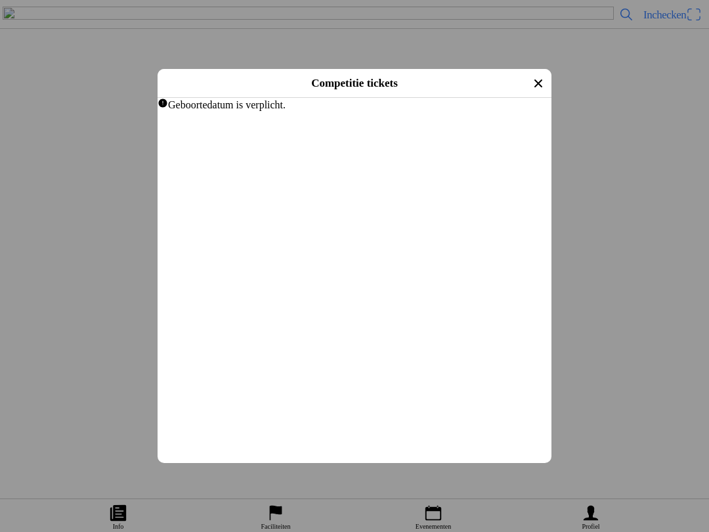
click at [400, 175] on span "Afrekenen" at bounding box center [354, 161] width 370 height 30
click at [250, 178] on button "button" at bounding box center [359, 155] width 383 height 46
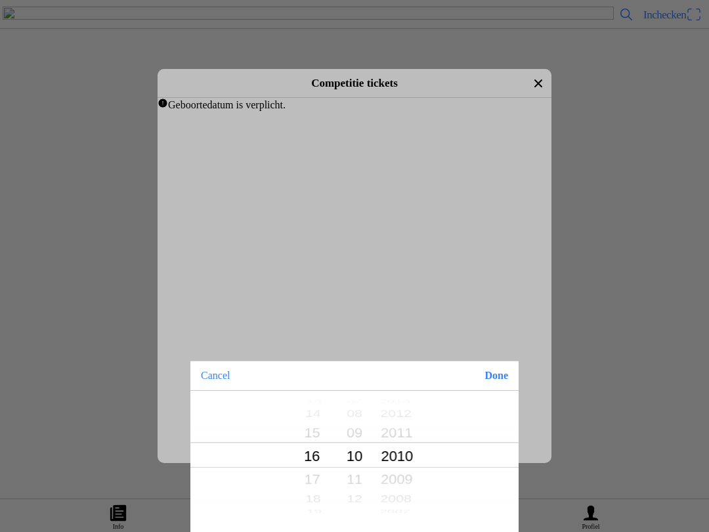
click at [495, 375] on button "Done" at bounding box center [496, 375] width 45 height 29
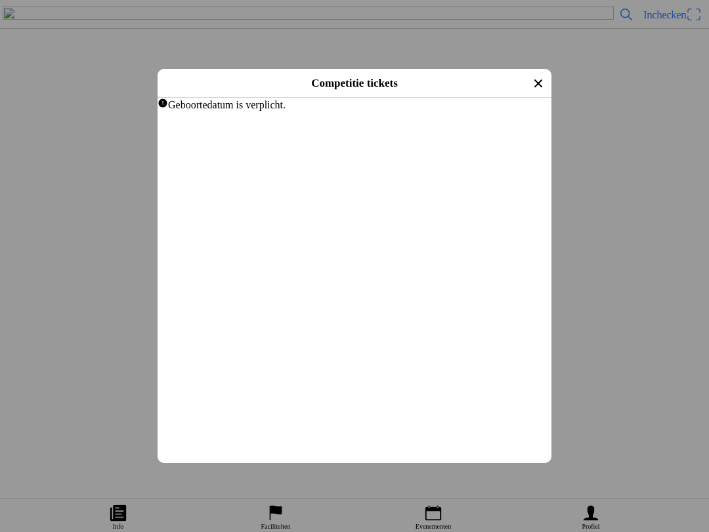
click at [385, 175] on span "Afrekenen" at bounding box center [354, 161] width 370 height 30
click at [230, 178] on button "button" at bounding box center [359, 155] width 383 height 46
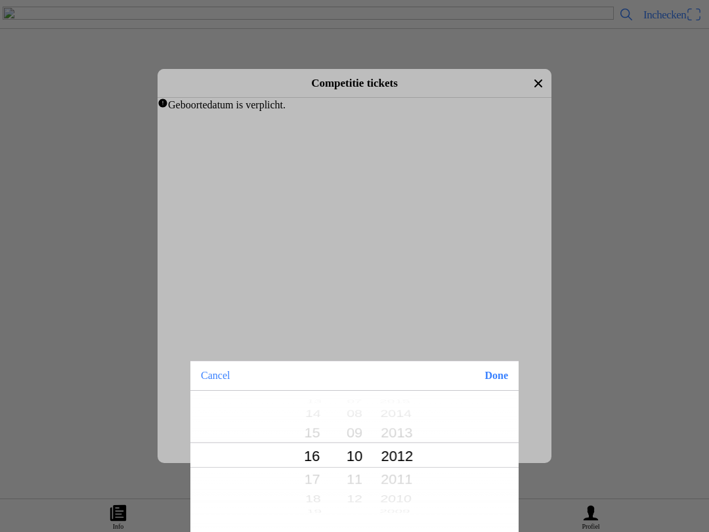
click at [507, 379] on button "Done" at bounding box center [496, 375] width 45 height 29
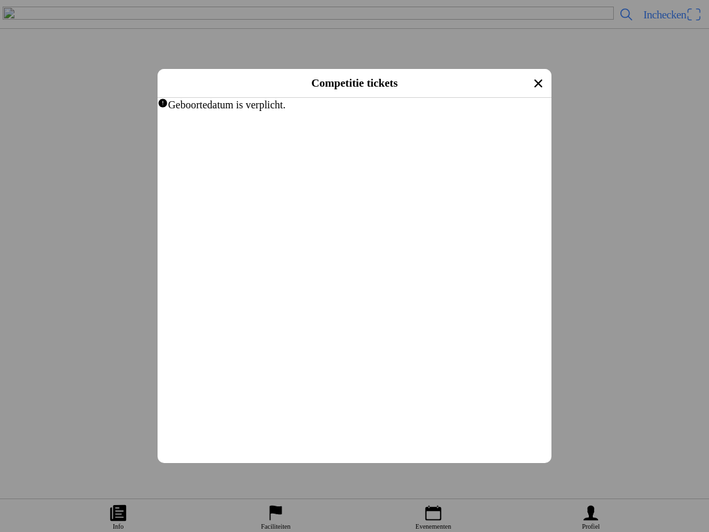
click at [434, 175] on span "Afrekenen" at bounding box center [354, 161] width 370 height 30
click at [296, 169] on button "button" at bounding box center [359, 146] width 383 height 46
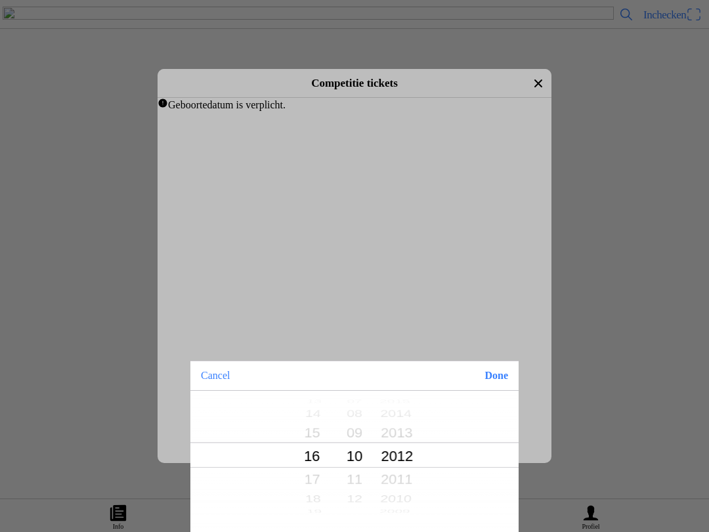
click at [494, 381] on button "Done" at bounding box center [496, 375] width 45 height 29
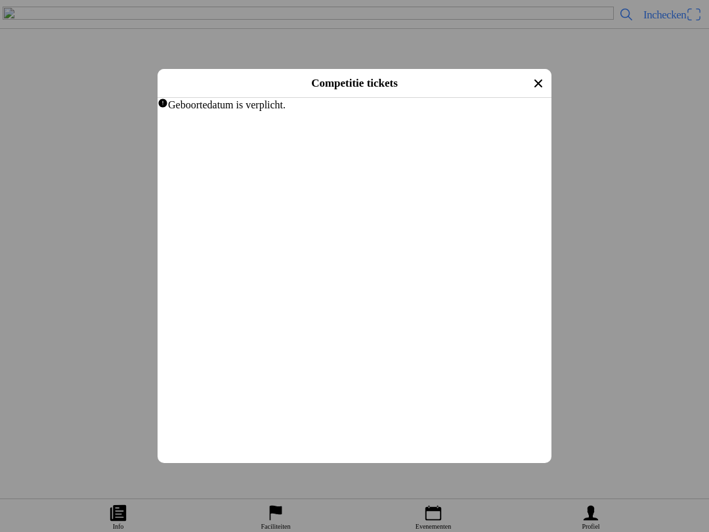
scroll to position [636, 0]
click at [378, 175] on span "Afrekenen" at bounding box center [354, 161] width 370 height 30
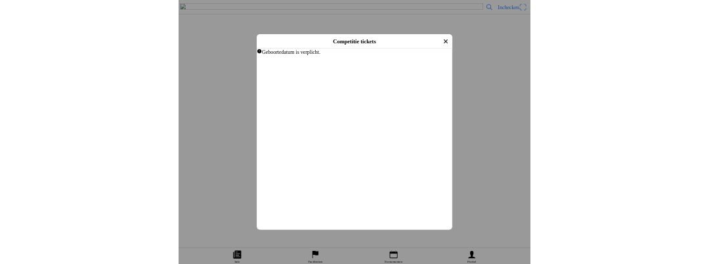
scroll to position [614, 0]
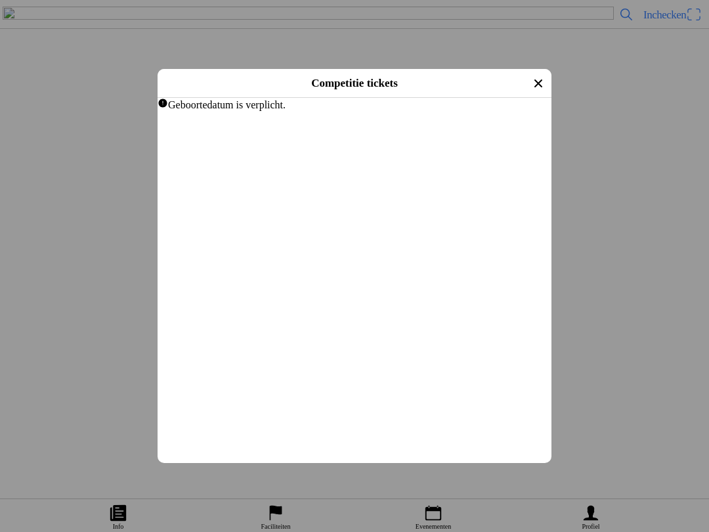
click at [0, 0] on slot "Afrekenen" at bounding box center [0, 0] width 0 height 0
click at [317, 287] on input "text" at bounding box center [357, 275] width 378 height 24
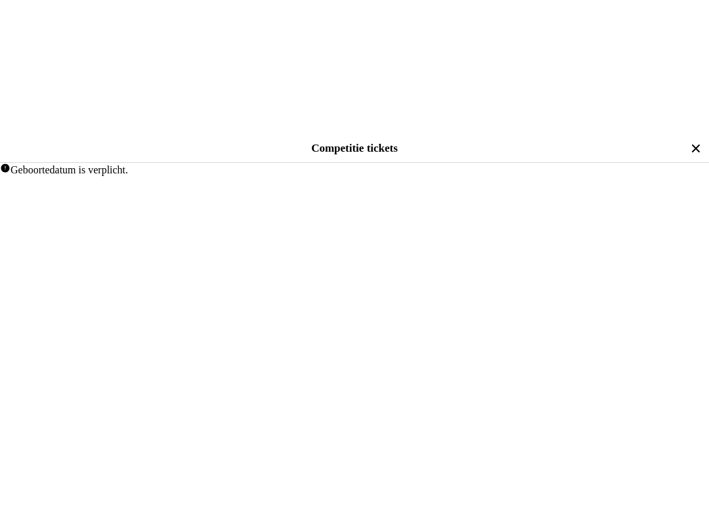
scroll to position [779, 0]
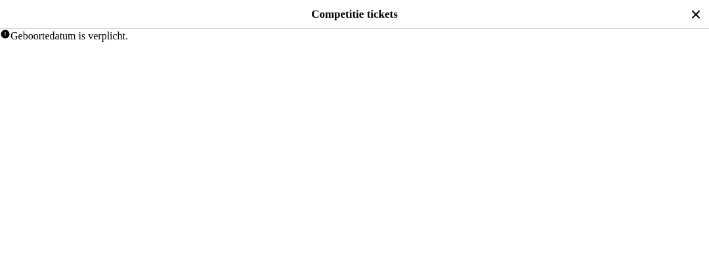
type input "1"
click at [376, 106] on span "Afrekenen" at bounding box center [354, 92] width 685 height 30
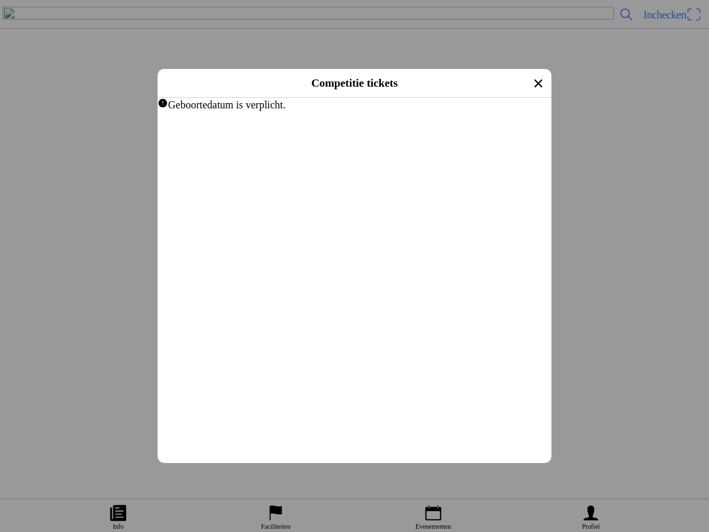
scroll to position [263, 0]
click at [247, 234] on button "button" at bounding box center [359, 211] width 383 height 46
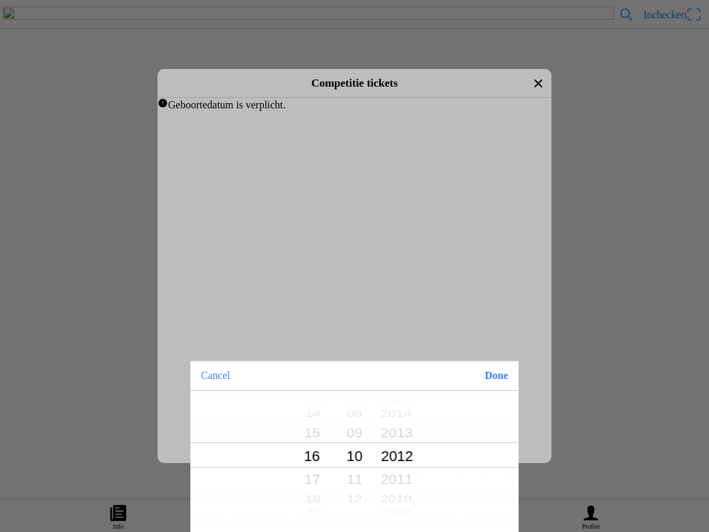
click at [229, 371] on button "Cancel" at bounding box center [215, 375] width 50 height 29
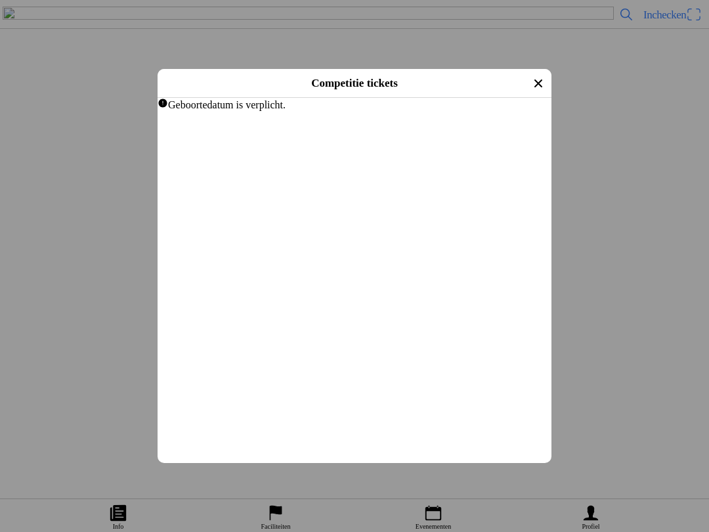
click at [261, 234] on button "button" at bounding box center [359, 211] width 383 height 46
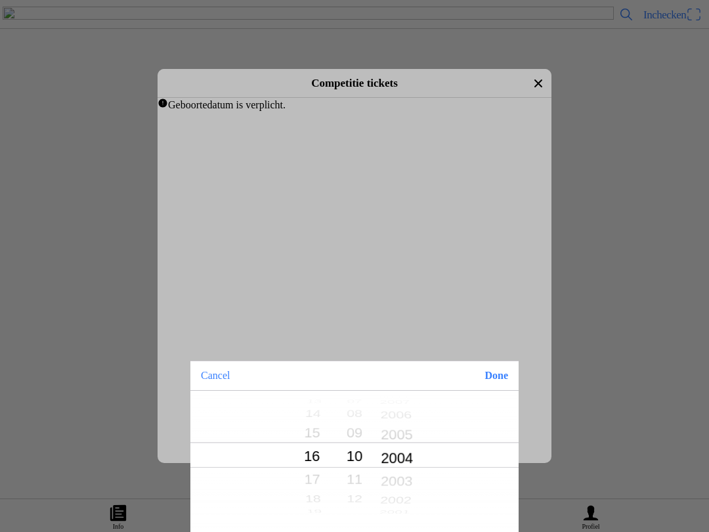
click at [501, 377] on button "Done" at bounding box center [496, 375] width 45 height 29
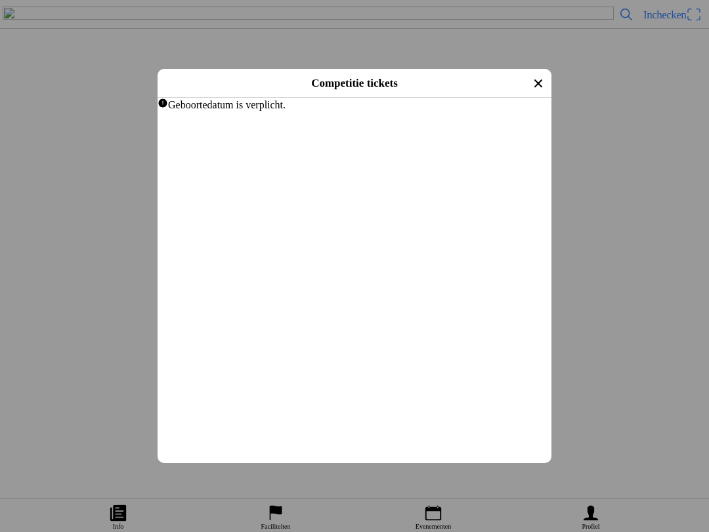
click at [388, 175] on span "Afrekenen" at bounding box center [354, 161] width 370 height 30
click at [224, 234] on button "button" at bounding box center [359, 211] width 383 height 46
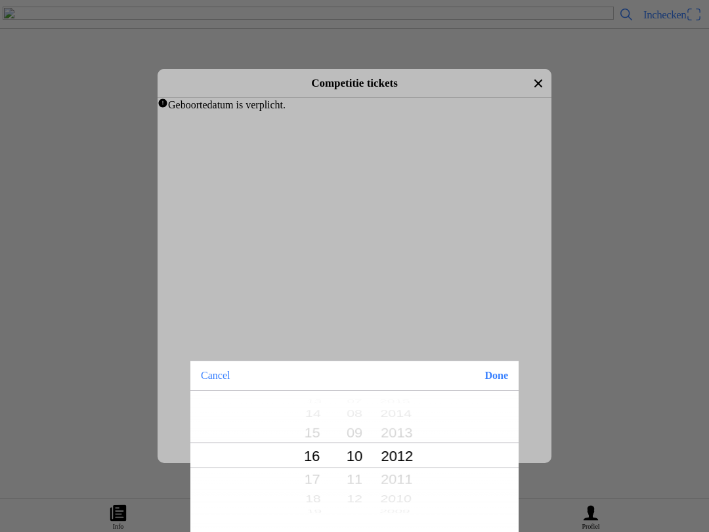
click at [501, 379] on button "Done" at bounding box center [496, 375] width 45 height 29
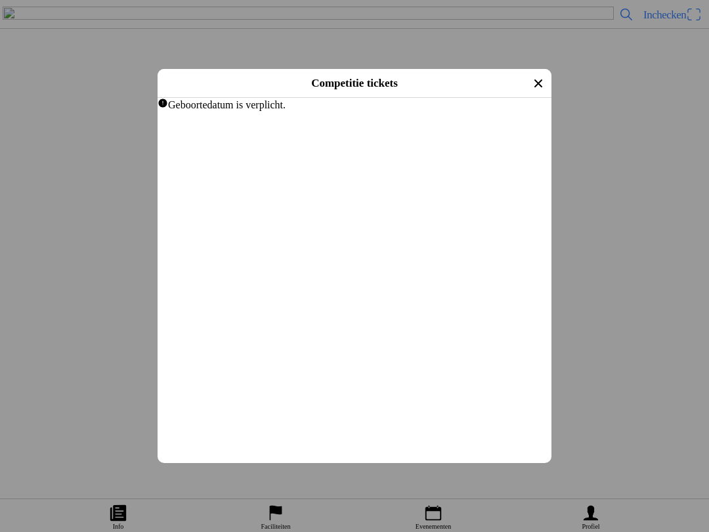
click at [0, 0] on slot "Afrekenen" at bounding box center [0, 0] width 0 height 0
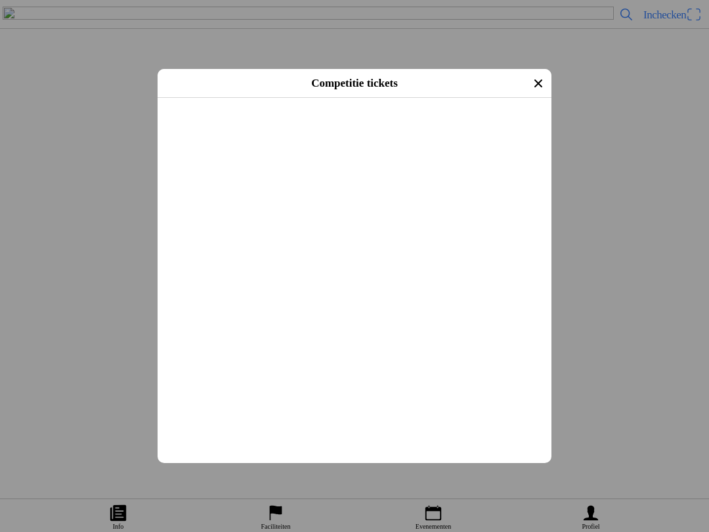
click at [0, 0] on slot "Afrekenen" at bounding box center [0, 0] width 0 height 0
click at [405, 175] on span "Afrekenen" at bounding box center [354, 161] width 370 height 30
click at [240, 234] on button "button" at bounding box center [359, 211] width 383 height 46
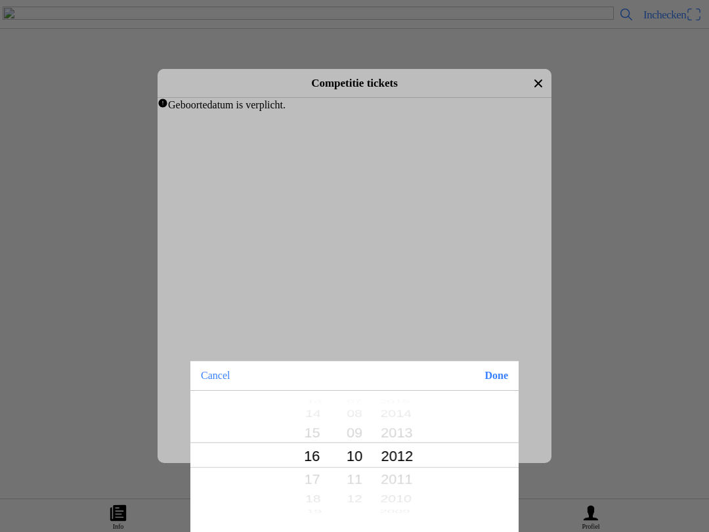
click at [500, 372] on button "Done" at bounding box center [496, 375] width 45 height 29
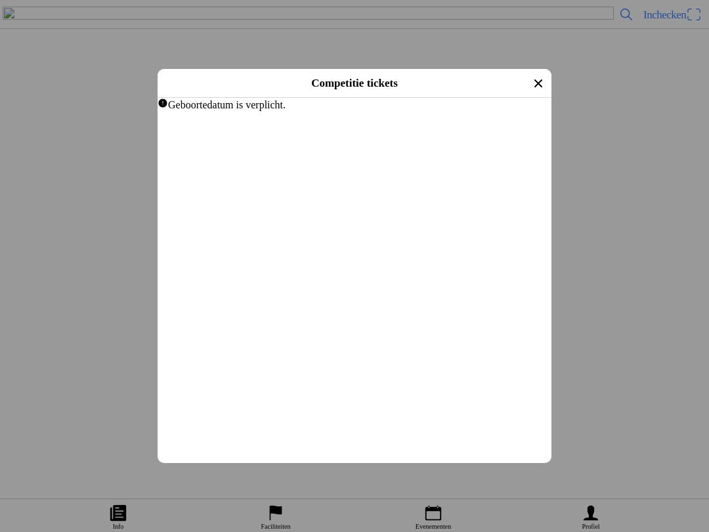
click at [0, 0] on slot "Afrekenen" at bounding box center [0, 0] width 0 height 0
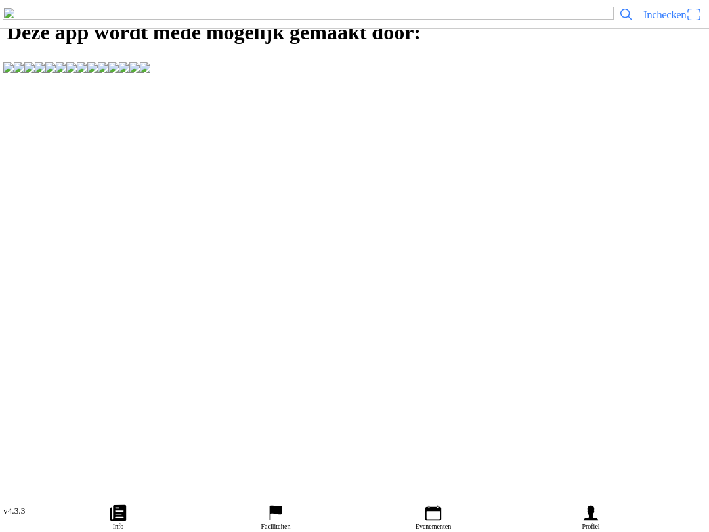
click at [433, 528] on ion-label "Evenementen" at bounding box center [432, 525] width 35 height 7
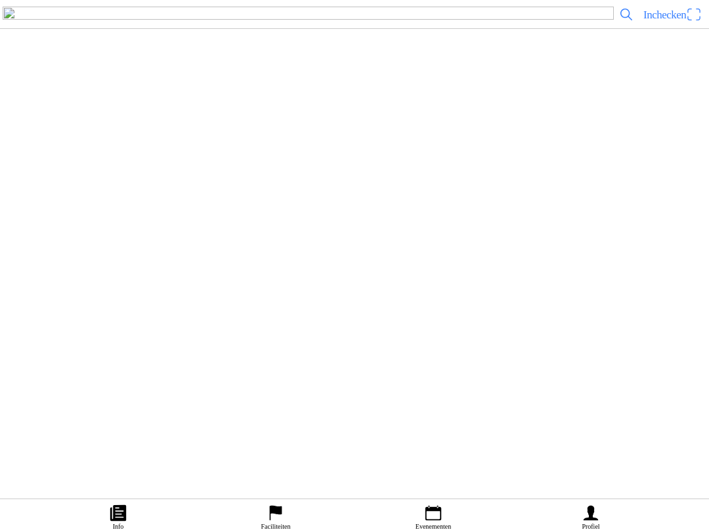
click at [0, 0] on slot "COMPETITIES" at bounding box center [0, 0] width 0 height 0
click at [423, 144] on div "zo [DATE] - 07:30 Maiscross serie: Handel, Boekel, Volkel en Veghel Off-Road Cl…" at bounding box center [381, 117] width 646 height 53
click at [402, 318] on div "zo [DATE] - 07:30 - zo [DATE] - 19:30 Maiscross serie: Handel, Boekel, Volkel e…" at bounding box center [354, 245] width 709 height 146
click at [71, 293] on span "Koop een ticket" at bounding box center [46, 289] width 50 height 9
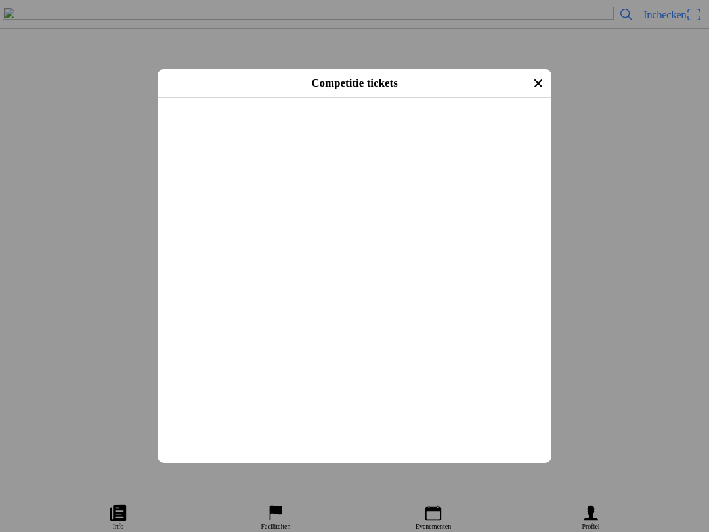
scroll to position [198, 0]
click at [526, 259] on button "button" at bounding box center [359, 242] width 383 height 34
click at [534, 232] on button "button" at bounding box center [359, 207] width 383 height 50
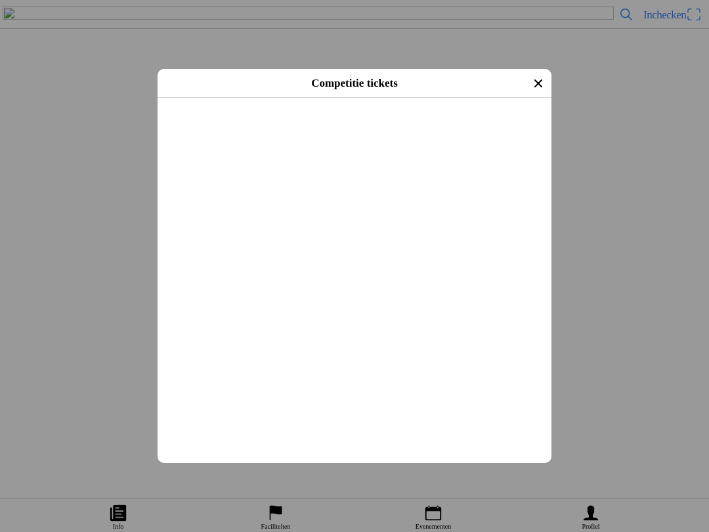
click at [527, 104] on button "button" at bounding box center [359, 87] width 383 height 34
click at [538, 113] on button "button" at bounding box center [359, 96] width 383 height 34
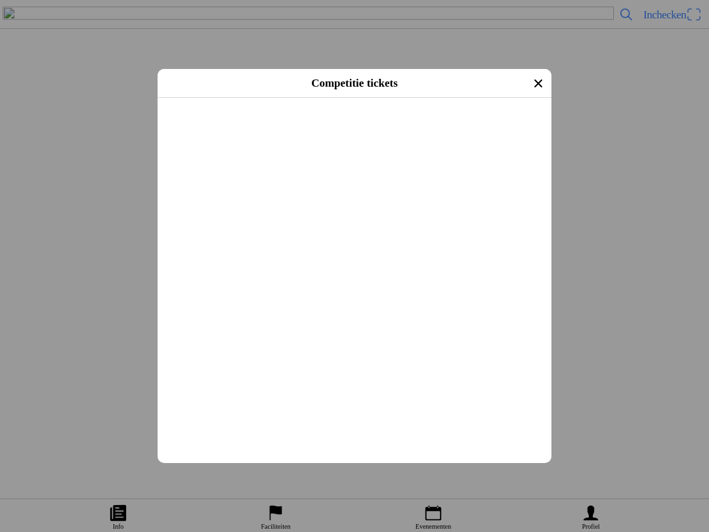
click at [394, 130] on span "Volgende" at bounding box center [354, 115] width 370 height 30
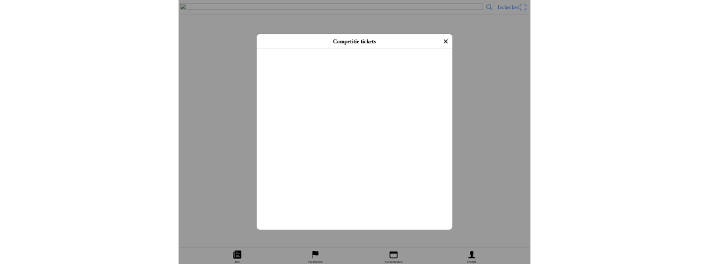
scroll to position [206, 0]
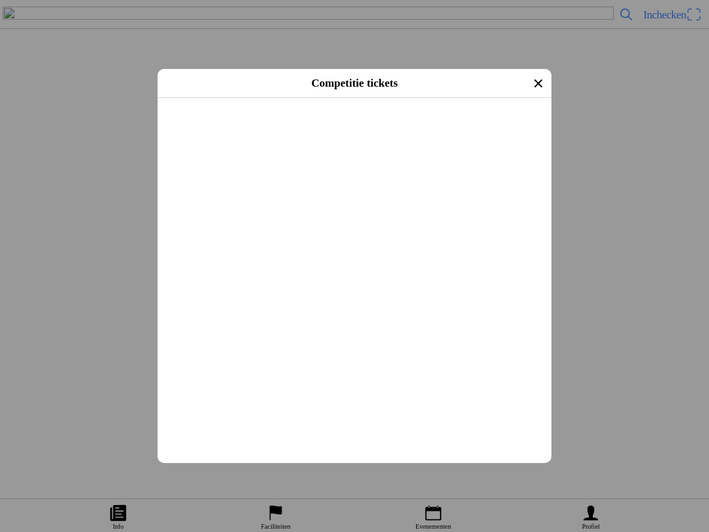
click at [220, 199] on input "text" at bounding box center [357, 188] width 378 height 24
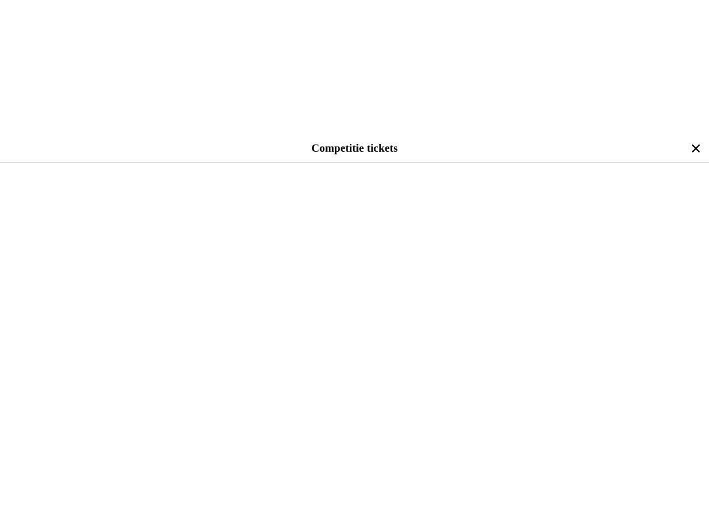
scroll to position [306, 0]
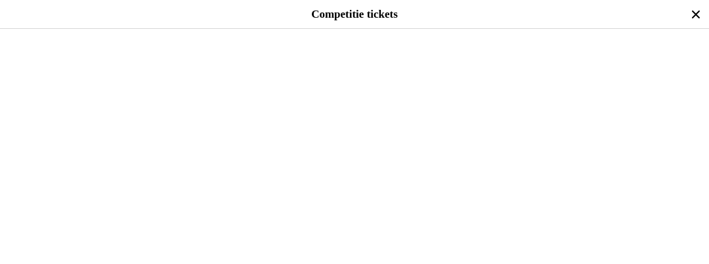
type input "0647827757"
click at [75, 75] on button "button" at bounding box center [359, 53] width 698 height 44
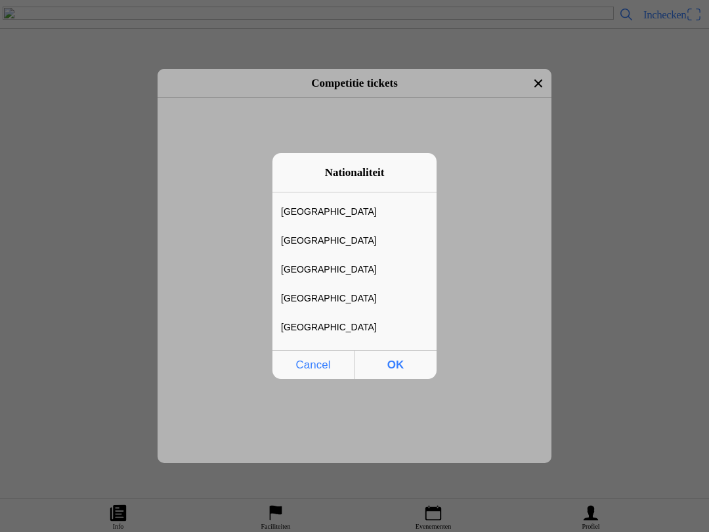
scroll to position [4463, 0]
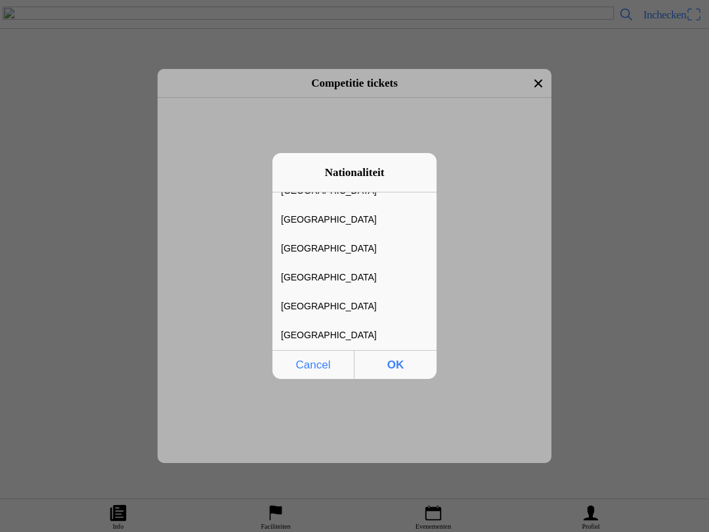
click at [314, 281] on div "[GEOGRAPHIC_DATA]" at bounding box center [344, 277] width 144 height 28
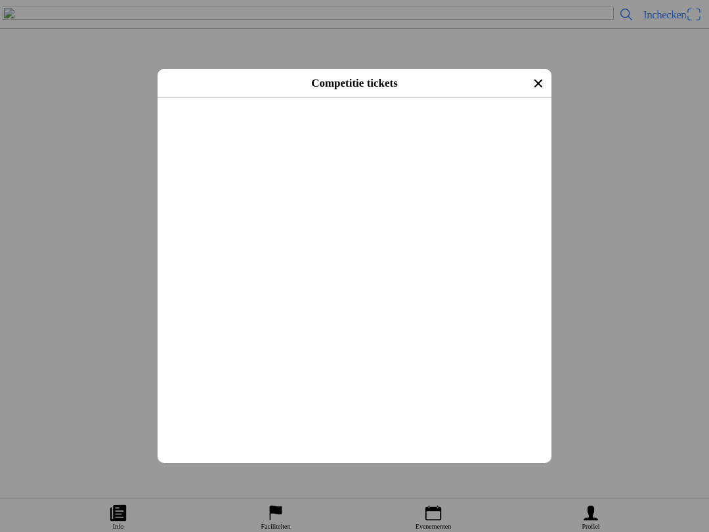
click at [205, 144] on button "button" at bounding box center [359, 122] width 383 height 44
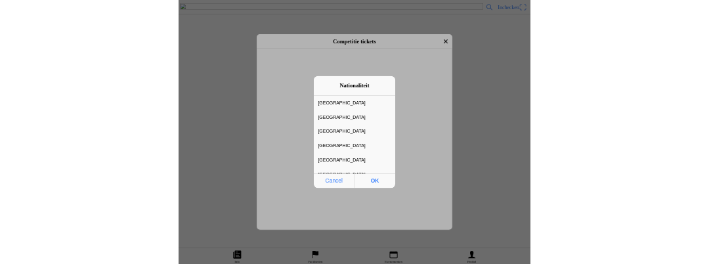
scroll to position [4534, 0]
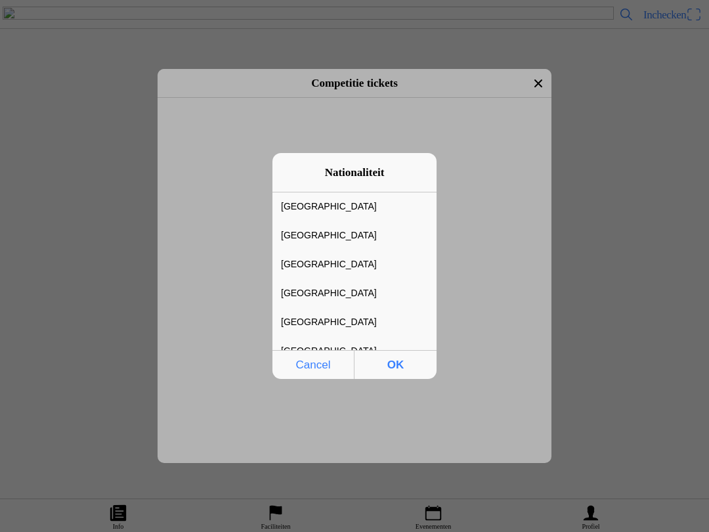
click at [319, 206] on div "[GEOGRAPHIC_DATA]" at bounding box center [344, 206] width 144 height 28
click at [400, 365] on span "OK" at bounding box center [395, 364] width 74 height 27
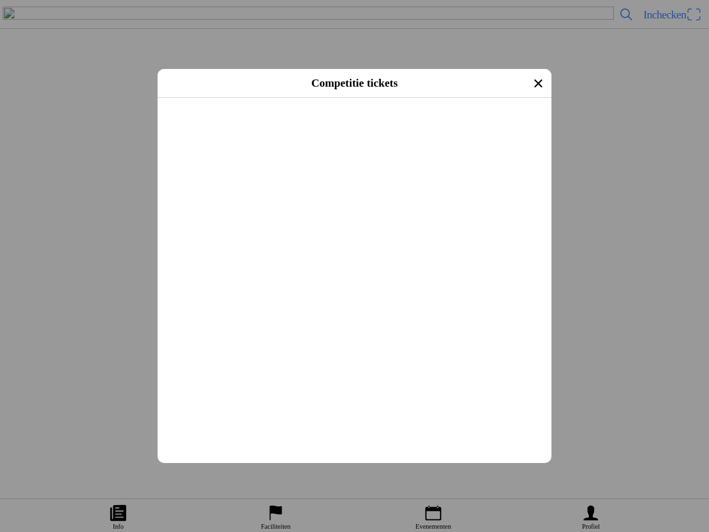
click at [230, 236] on input "text" at bounding box center [357, 224] width 378 height 24
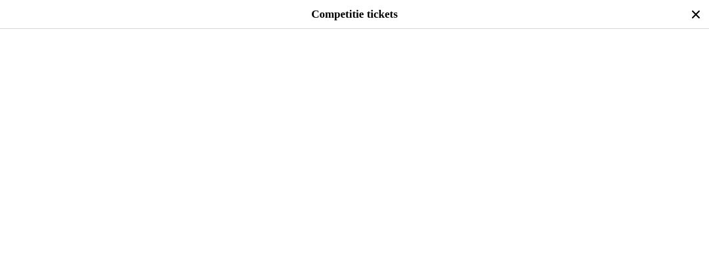
scroll to position [480, 0]
type input "0451049"
click at [93, 83] on input "text" at bounding box center [356, 72] width 693 height 24
type input "[STREET_ADDRESS]"
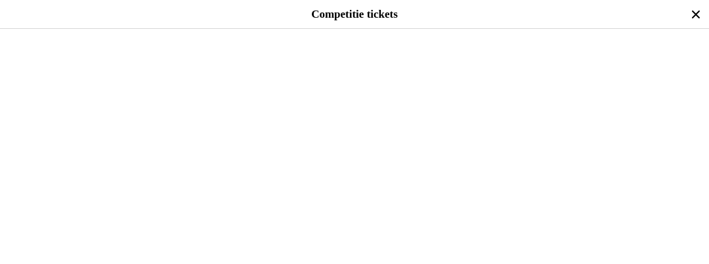
click at [28, 84] on input "text" at bounding box center [356, 72] width 693 height 24
type input "5388GG Nistelrode"
click at [31, 56] on input "text" at bounding box center [356, 44] width 693 height 24
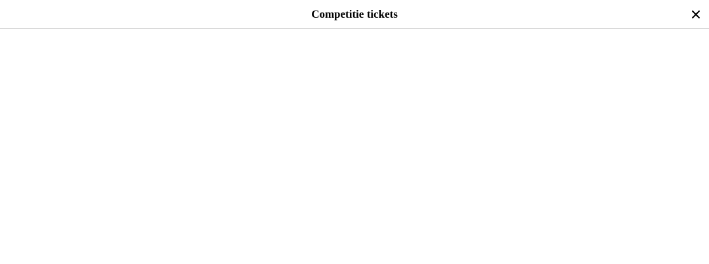
type input "24075"
click at [39, 56] on input "text" at bounding box center [356, 44] width 693 height 24
type input "Ktm"
click at [31, 87] on input "text" at bounding box center [356, 75] width 693 height 24
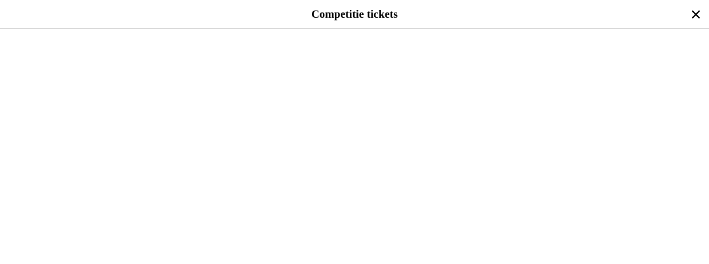
type input "t"
type input "2 takt"
click at [115, 46] on input "text" at bounding box center [356, 34] width 693 height 24
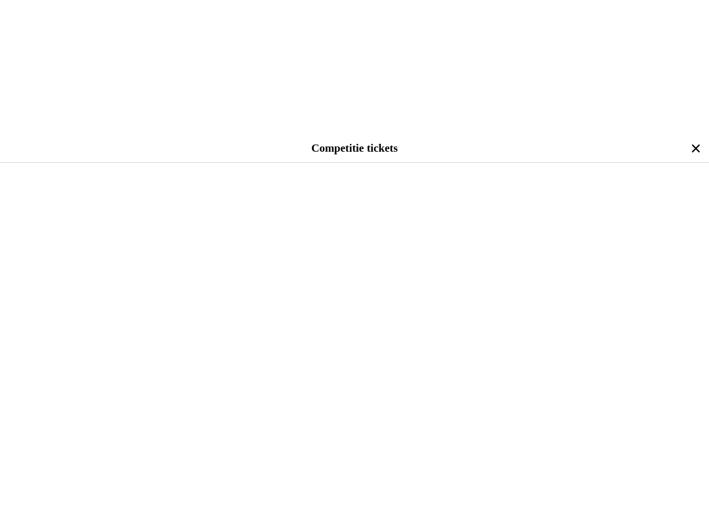
scroll to position [371, 0]
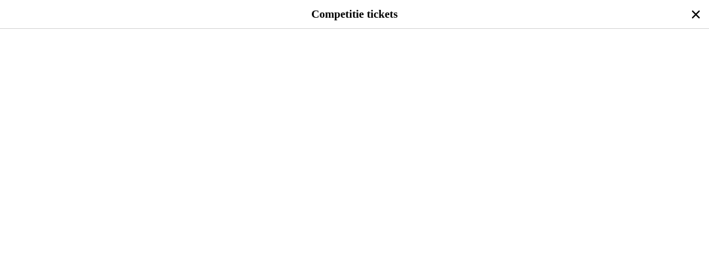
type input "85"
click at [39, 57] on button "button" at bounding box center [359, 34] width 698 height 46
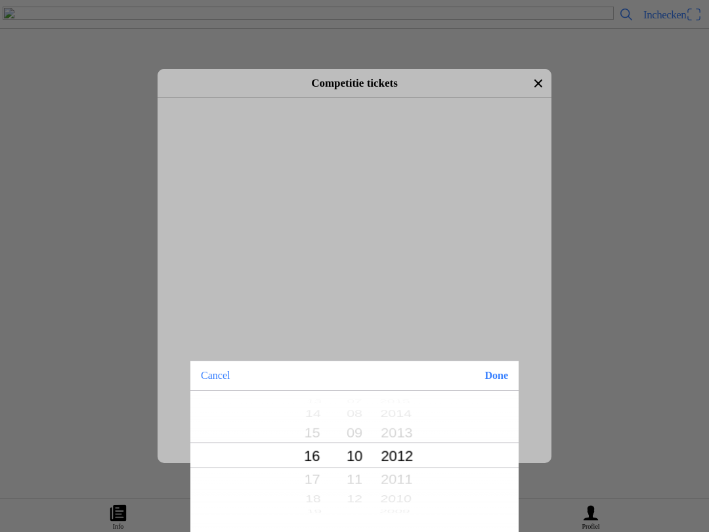
click at [495, 376] on button "Done" at bounding box center [496, 375] width 45 height 29
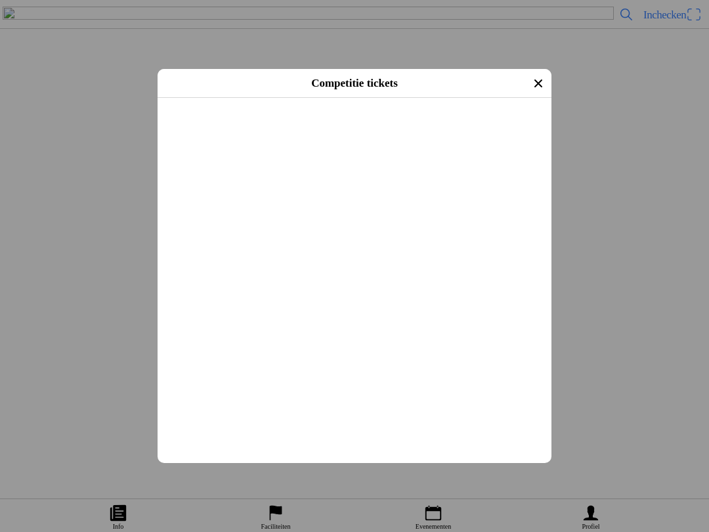
click at [442, 162] on span "Afrekenen" at bounding box center [354, 148] width 370 height 30
click at [537, 90] on icon "close" at bounding box center [538, 83] width 21 height 21
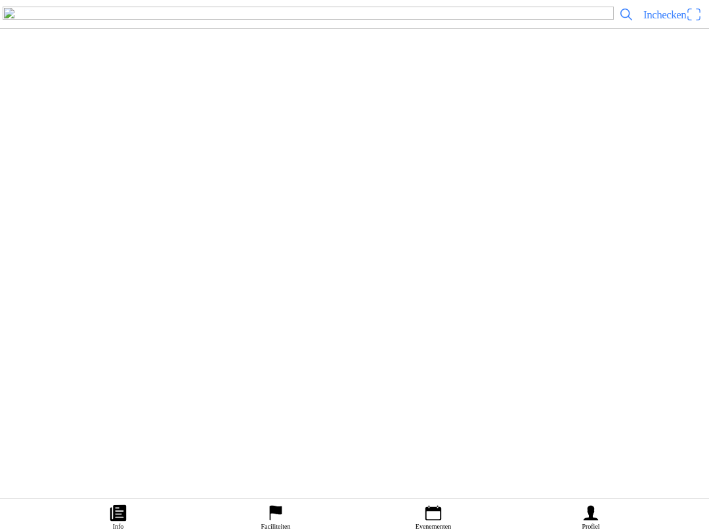
click at [604, 528] on link "Profiel" at bounding box center [590, 515] width 157 height 33
click at [303, 191] on ion-label "Persoonlijke informatie bijwerken" at bounding box center [347, 184] width 675 height 13
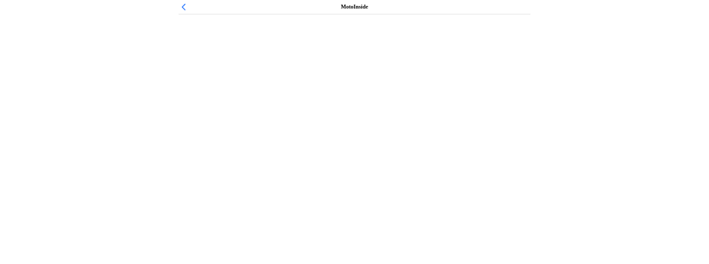
scroll to position [224, 0]
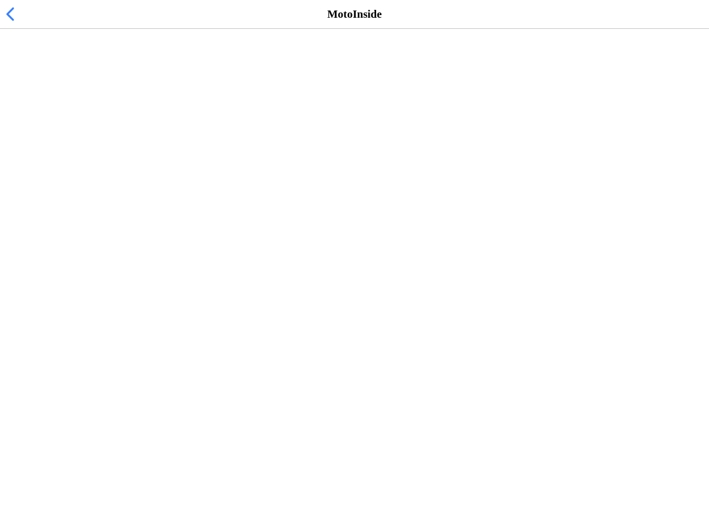
click at [49, 242] on input "text" at bounding box center [356, 231] width 693 height 24
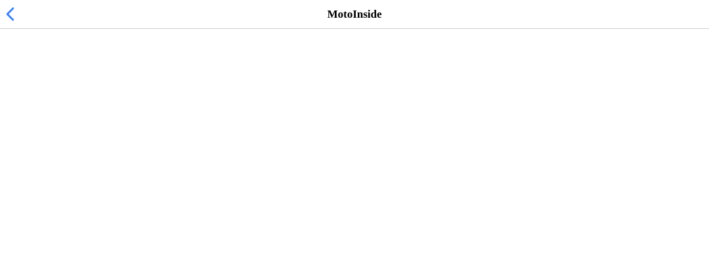
scroll to position [354, 0]
type input "[STREET_ADDRESS]"
click at [52, 157] on input "text" at bounding box center [356, 146] width 693 height 24
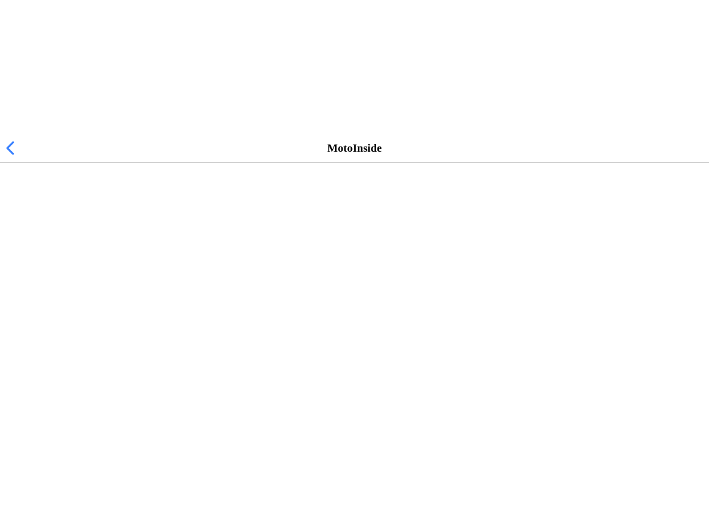
scroll to position [488, 0]
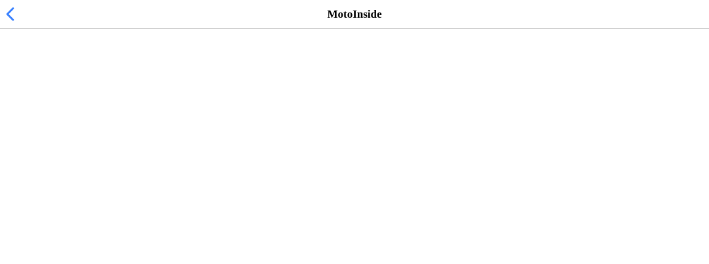
type input "0647827757"
click at [133, 114] on button "button" at bounding box center [359, 92] width 698 height 44
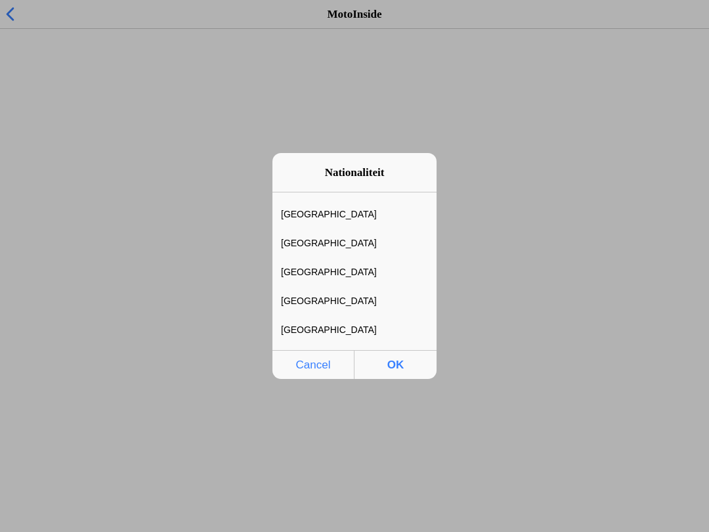
scroll to position [4440, 0]
click at [318, 297] on div "[GEOGRAPHIC_DATA]" at bounding box center [344, 300] width 144 height 28
click at [401, 364] on span "OK" at bounding box center [395, 364] width 74 height 27
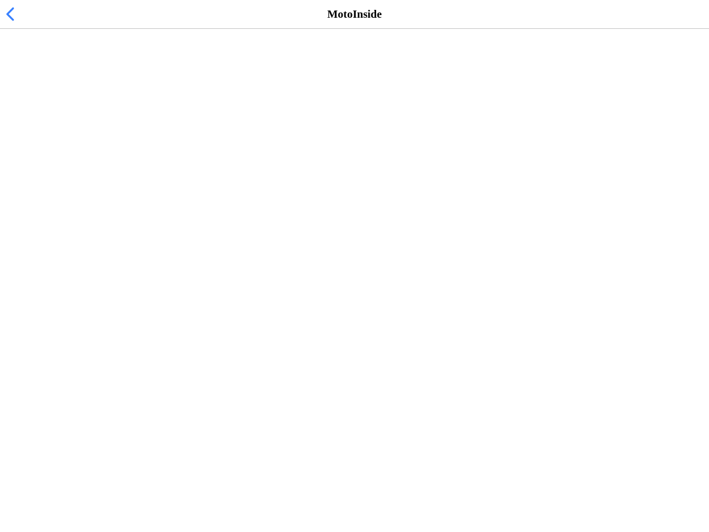
scroll to position [668, 0]
click at [190, 114] on button "button" at bounding box center [359, 91] width 698 height 46
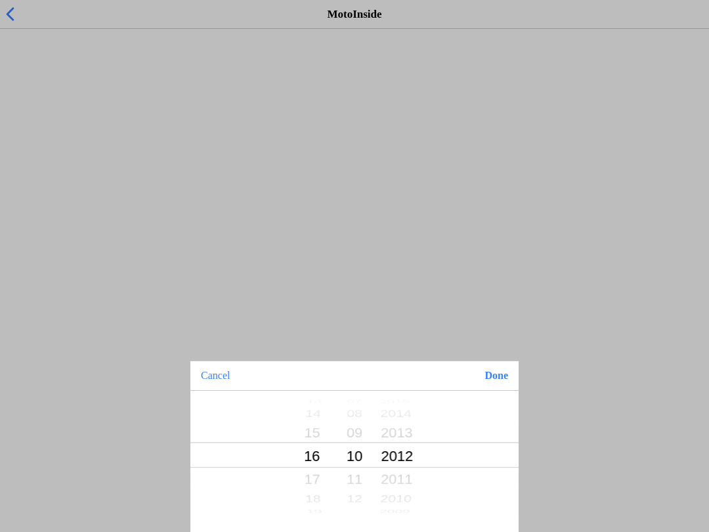
click at [499, 378] on button "Done" at bounding box center [496, 375] width 45 height 29
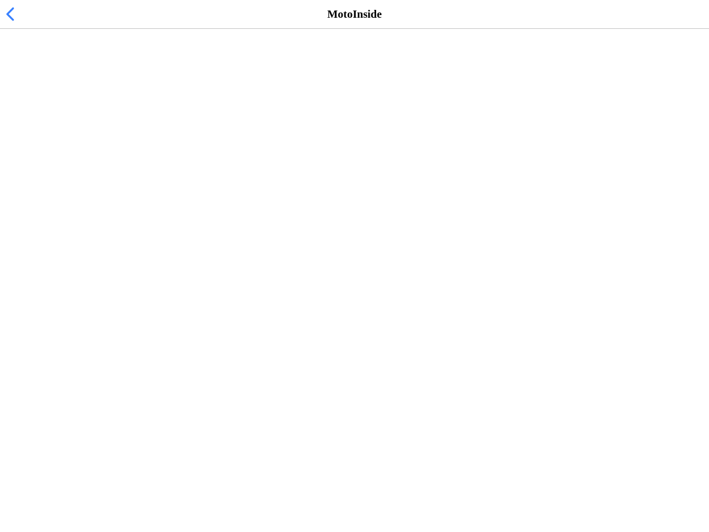
click at [77, 184] on button "button" at bounding box center [359, 162] width 698 height 44
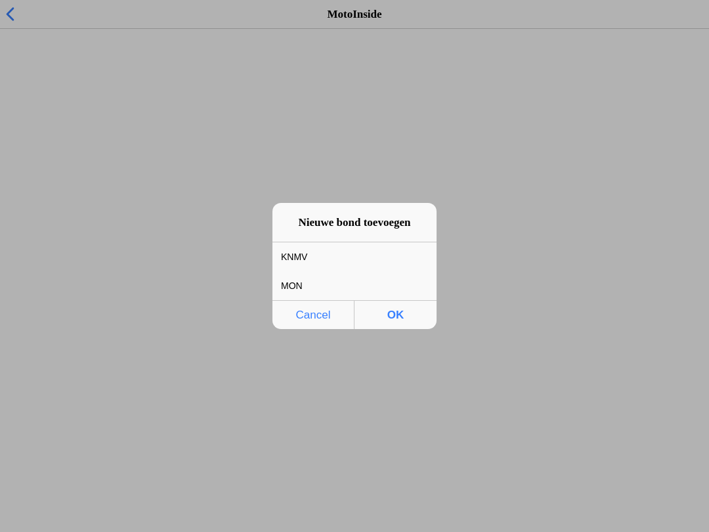
click at [316, 292] on div "MON" at bounding box center [344, 286] width 144 height 28
click at [397, 321] on span "OK" at bounding box center [395, 314] width 74 height 27
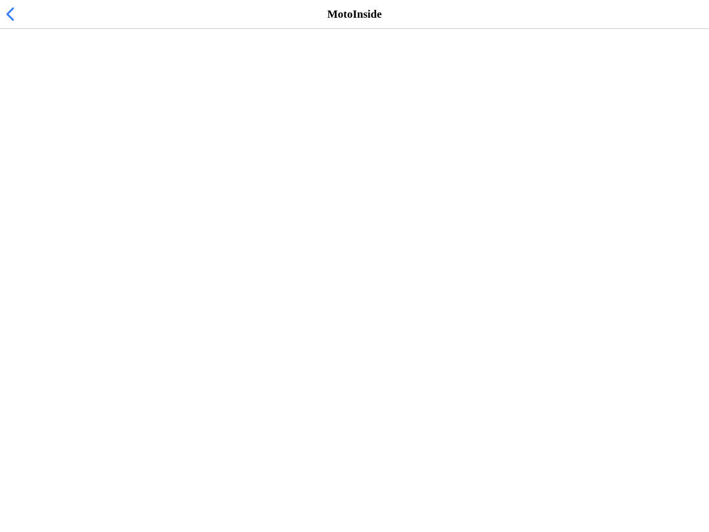
scroll to position [1242, 0]
click at [0, 0] on slot "Wijzigingen opslaan" at bounding box center [0, 0] width 0 height 0
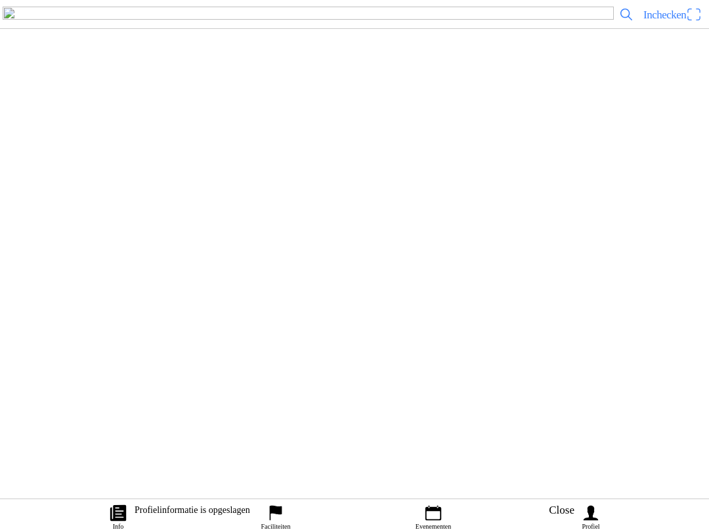
scroll to position [1, 0]
click at [558, 507] on link "Profiel" at bounding box center [590, 515] width 157 height 33
click at [439, 526] on ion-label "Evenementen" at bounding box center [432, 525] width 35 height 7
click at [465, 91] on button "COMPETITIES" at bounding box center [533, 83] width 349 height 16
click at [408, 144] on div "zo [DATE] - 07:30 Maiscross serie: Handel, Boekel, Volkel en Veghel Off-Road Cl…" at bounding box center [381, 117] width 646 height 53
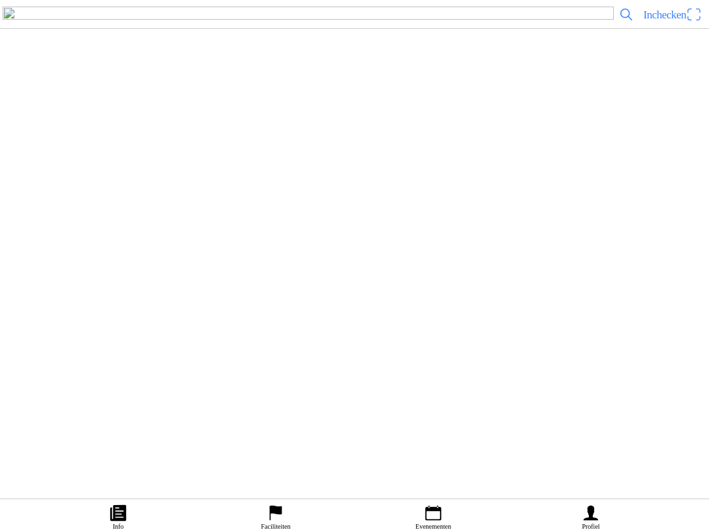
click at [72, 298] on span "Koop een ticket" at bounding box center [40, 289] width 62 height 18
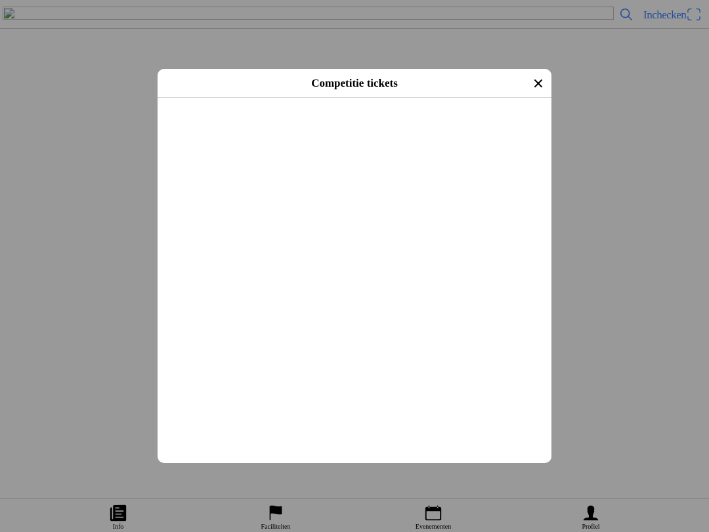
scroll to position [181, 0]
click at [528, 276] on button "button" at bounding box center [359, 259] width 383 height 34
click at [524, 146] on button "button" at bounding box center [359, 121] width 383 height 50
click at [534, 220] on button "button" at bounding box center [359, 203] width 383 height 34
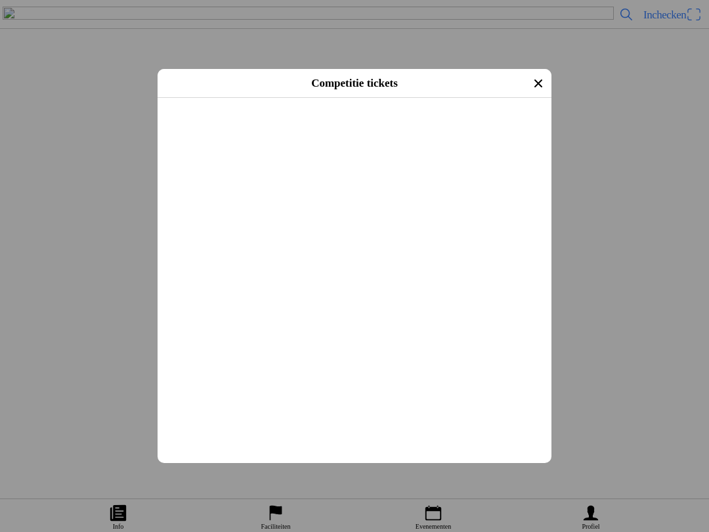
scroll to position [1494, 0]
click at [532, 142] on button "button" at bounding box center [359, 125] width 383 height 34
click at [398, 130] on span "Volgende" at bounding box center [354, 115] width 370 height 30
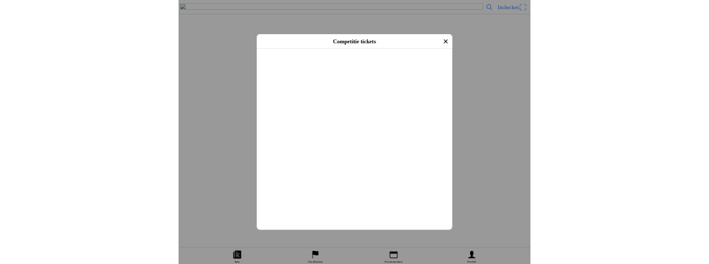
scroll to position [417, 0]
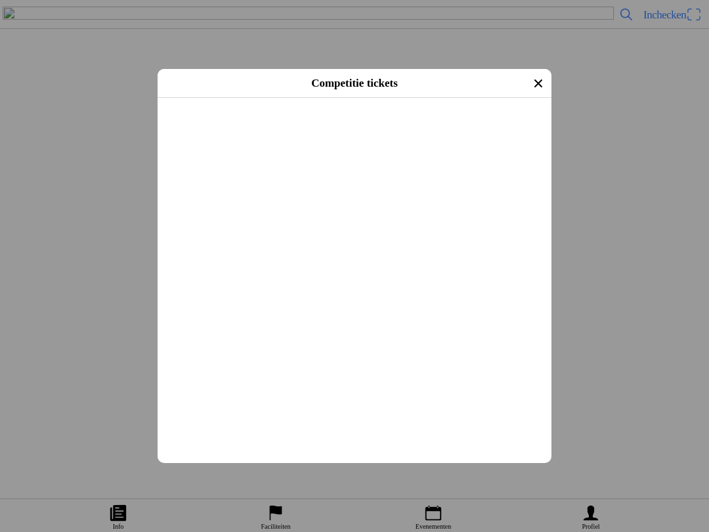
click at [244, 124] on input "text" at bounding box center [357, 112] width 378 height 24
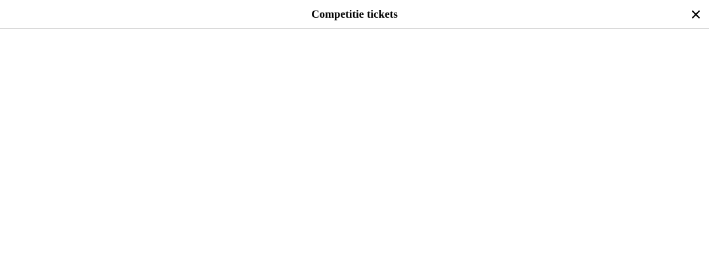
type input "2"
type input "0451049"
click at [64, 80] on input "text" at bounding box center [356, 68] width 693 height 24
type input "R"
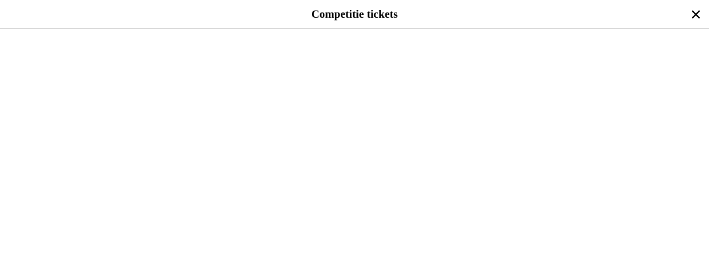
type input "[STREET_ADDRESS]"
click at [40, 125] on input "text" at bounding box center [356, 113] width 693 height 24
type input "5388GG Nistelrode"
click at [44, 93] on input "text" at bounding box center [356, 82] width 693 height 24
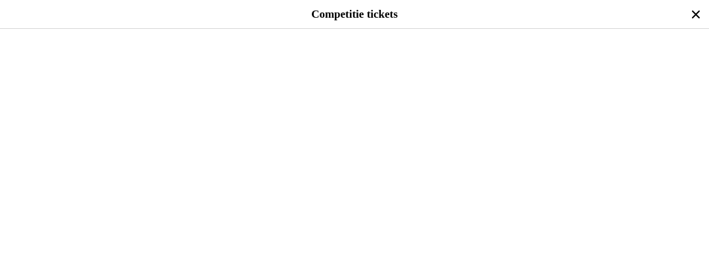
scroll to position [633, 0]
type input "24075"
click at [51, 64] on input "text" at bounding box center [356, 53] width 693 height 24
type input "ktm"
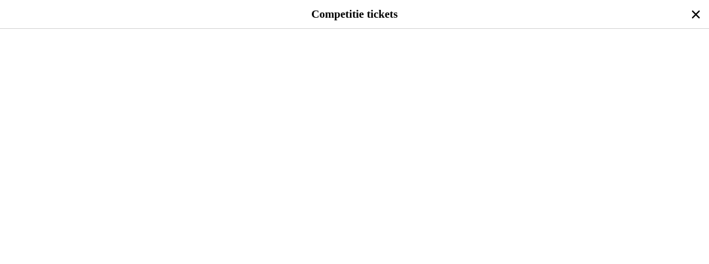
click at [99, 66] on input "text" at bounding box center [356, 54] width 693 height 24
type input "2"
click at [38, 52] on input "text" at bounding box center [356, 40] width 693 height 24
type input "85"
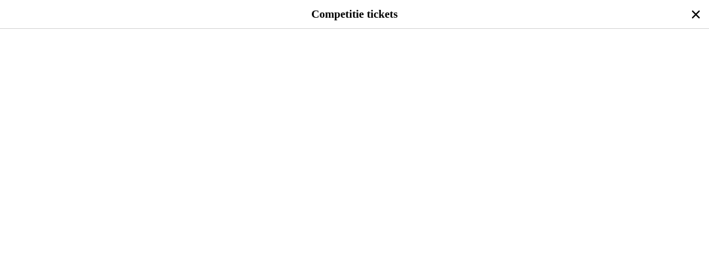
click at [390, 93] on span "Afrekenen" at bounding box center [354, 79] width 685 height 30
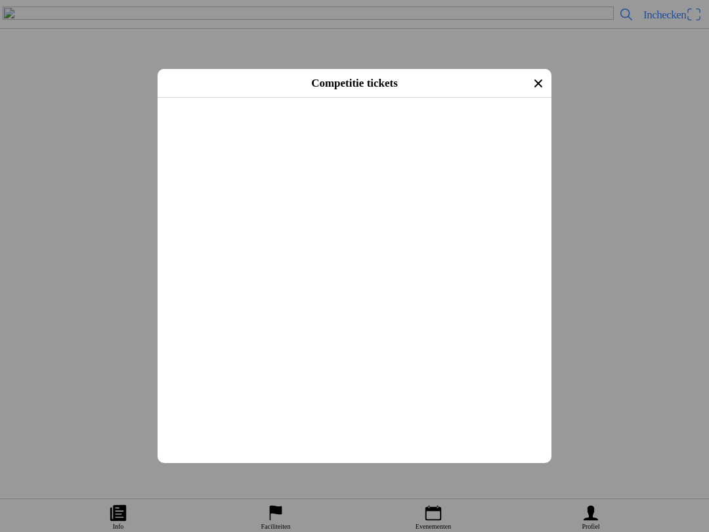
scroll to position [614, 0]
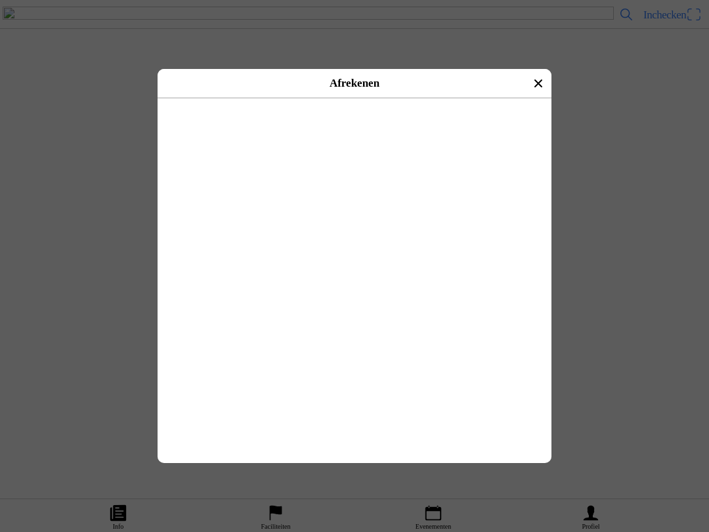
click at [317, 139] on button "button" at bounding box center [383, 142] width 336 height 39
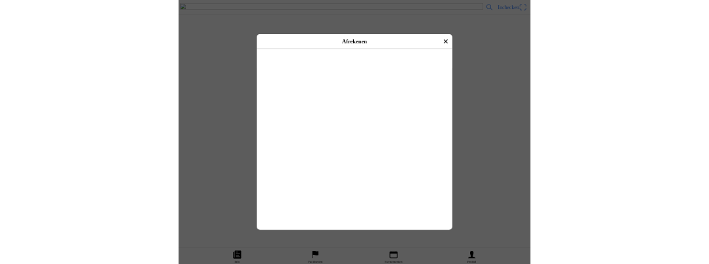
scroll to position [95, 0]
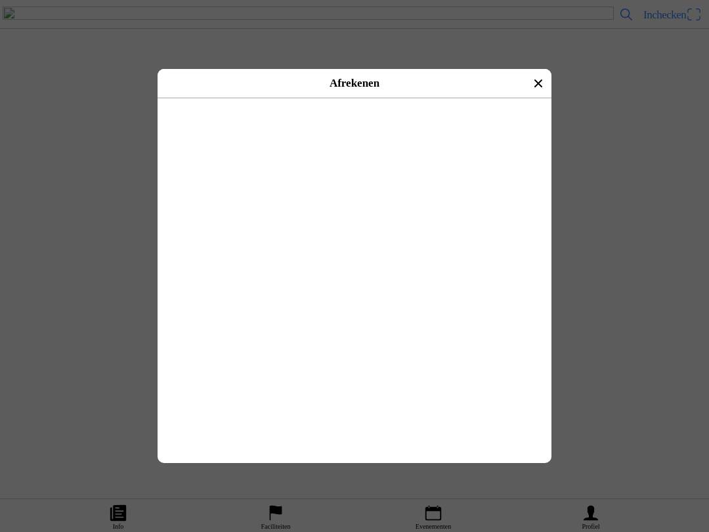
click at [403, 132] on span "Betalen met iDeal" at bounding box center [354, 117] width 365 height 30
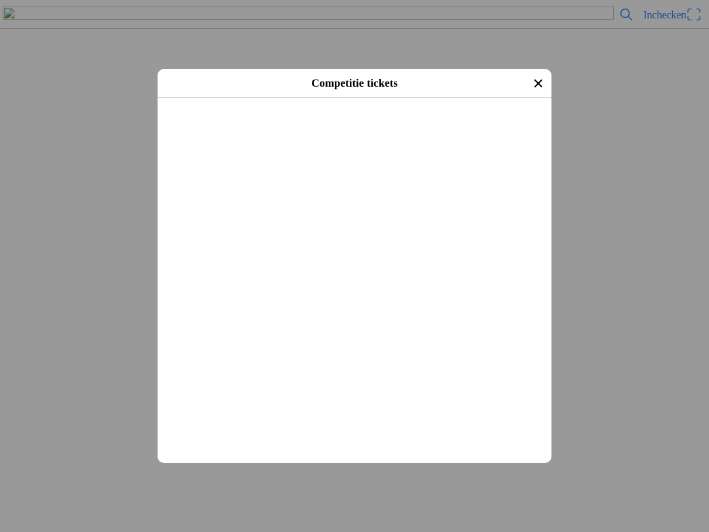
scroll to position [489, 0]
